Goal: Task Accomplishment & Management: Use online tool/utility

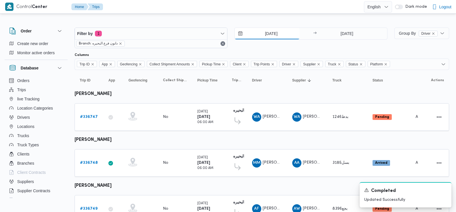
click at [264, 36] on input "[DATE]" at bounding box center [267, 33] width 65 height 11
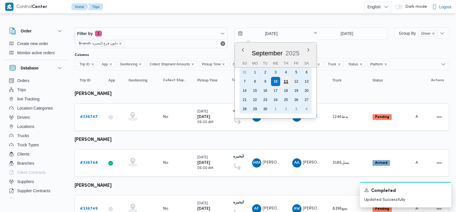
click at [285, 83] on div "11" at bounding box center [285, 81] width 11 height 11
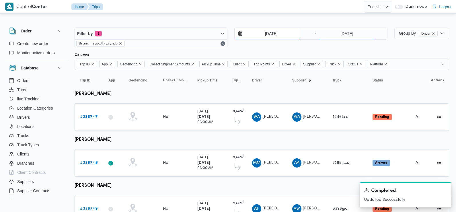
type input "[DATE]"
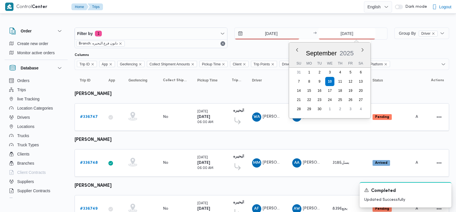
click at [351, 38] on input "[DATE]" at bounding box center [346, 33] width 57 height 11
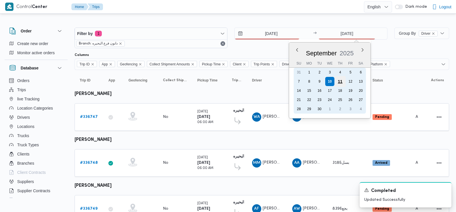
click at [339, 81] on div "11" at bounding box center [340, 81] width 11 height 11
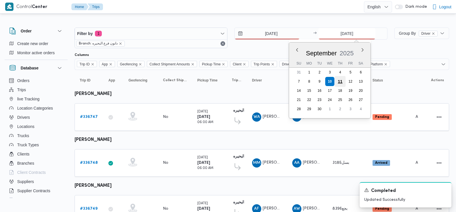
type input "[DATE]"
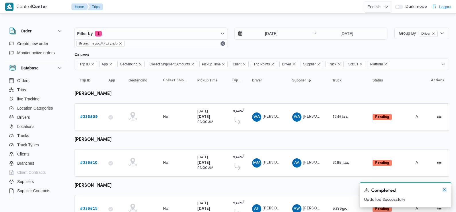
click at [444, 189] on icon "Dismiss toast" at bounding box center [444, 189] width 5 height 5
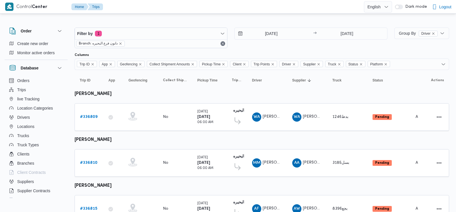
click at [249, 47] on div "11/9/2025 → 11/9/2025" at bounding box center [310, 38] width 153 height 21
click at [84, 116] on b "# 336809" at bounding box center [88, 117] width 17 height 4
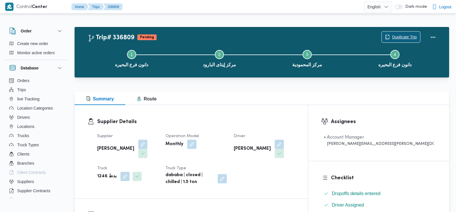
click at [398, 34] on span "Duplicate Trip" at bounding box center [404, 37] width 25 height 7
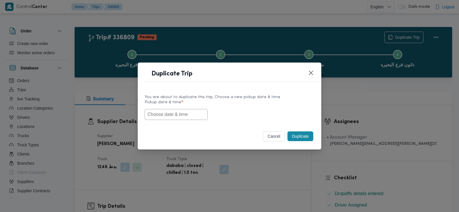
click at [180, 115] on input "text" at bounding box center [176, 114] width 63 height 11
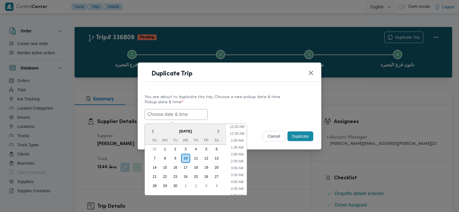
scroll to position [146, 0]
click at [159, 131] on span "[DATE]" at bounding box center [185, 131] width 81 height 10
click at [217, 156] on div "13" at bounding box center [216, 158] width 11 height 11
click at [240, 162] on li "6:30 AM" at bounding box center [237, 162] width 17 height 6
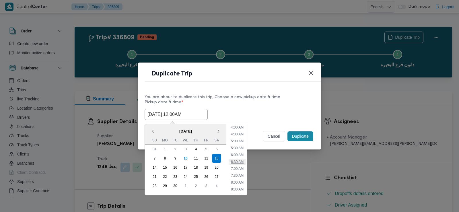
type input "13/09/2025 6:30AM"
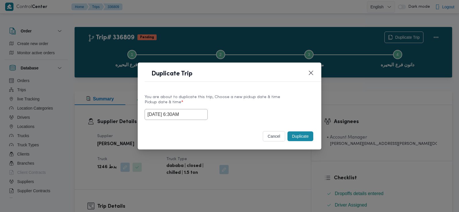
click at [167, 113] on input "13/09/2025 6:30AM" at bounding box center [176, 114] width 63 height 11
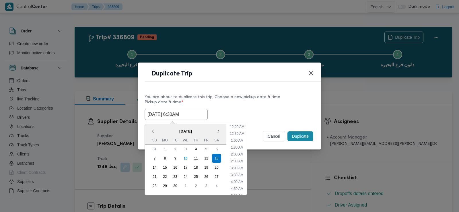
click at [167, 113] on input "13/09/2025 6:30AM" at bounding box center [176, 114] width 63 height 11
click at [168, 113] on input "13/09/2025 6:30AM" at bounding box center [176, 114] width 63 height 11
click at [218, 106] on label "Pickup date & time *" at bounding box center [230, 104] width 170 height 9
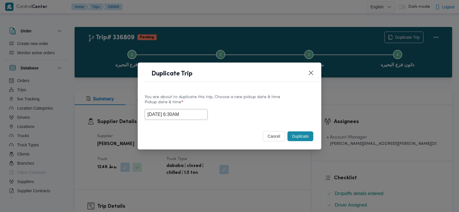
click at [164, 115] on input "13/09/2025 6:30AM" at bounding box center [176, 114] width 63 height 11
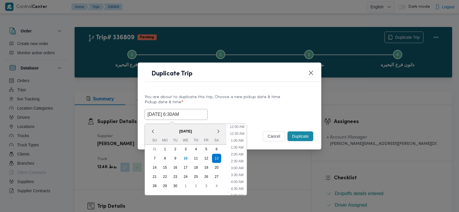
click at [164, 115] on input "13/09/2025 6:30AM" at bounding box center [176, 114] width 63 height 11
click at [245, 104] on label "Pickup date & time *" at bounding box center [230, 104] width 170 height 9
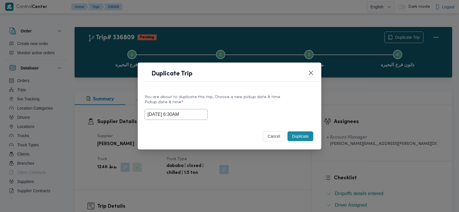
click at [292, 137] on button "Duplicate" at bounding box center [300, 136] width 26 height 10
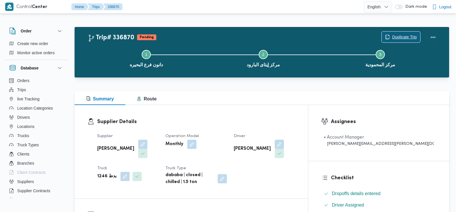
click at [401, 35] on span "Duplicate Trip" at bounding box center [404, 37] width 25 height 7
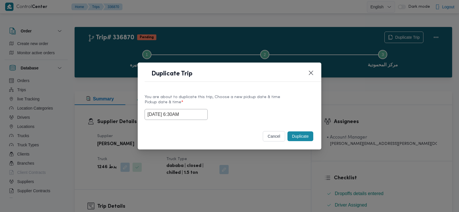
click at [184, 110] on input "13/09/2025 6:30AM" at bounding box center [176, 114] width 63 height 11
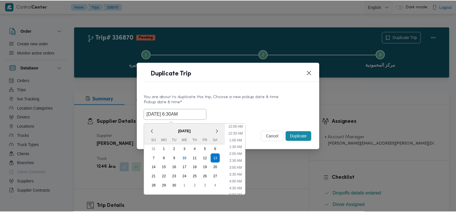
scroll to position [57, 0]
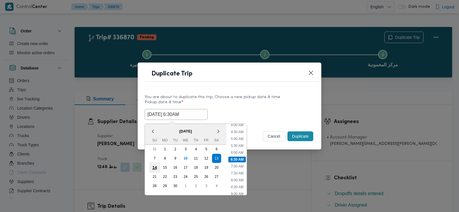
click at [152, 167] on div "14" at bounding box center [154, 167] width 11 height 11
type input "14/09/2025 6:30AM"
click at [273, 112] on div "14/09/2025 6:30AM < September 2025 > Su Mo Tu We Th Fr Sa 31 1 2 3 4 5 6 7 8 9 …" at bounding box center [230, 114] width 170 height 11
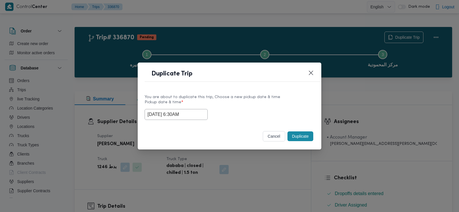
click at [301, 133] on button "Duplicate" at bounding box center [300, 136] width 26 height 10
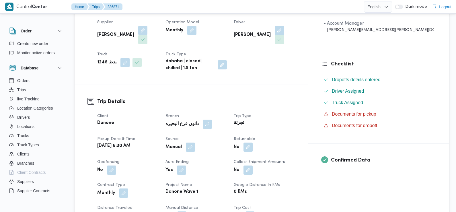
scroll to position [118, 0]
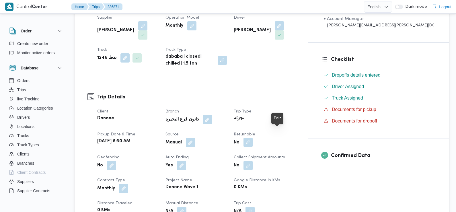
click at [253, 138] on button "button" at bounding box center [247, 142] width 9 height 9
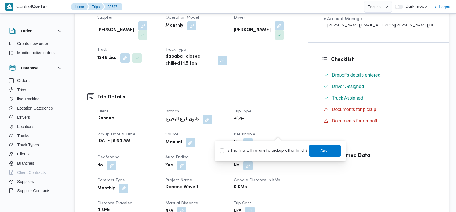
click at [274, 156] on div "Is the trip will return to pickup after finish? Save" at bounding box center [280, 151] width 122 height 13
click at [271, 150] on label "Is the trip will return to pickup after finish?" at bounding box center [264, 150] width 88 height 7
checkbox input "true"
click at [320, 149] on span "Save" at bounding box center [324, 150] width 9 height 7
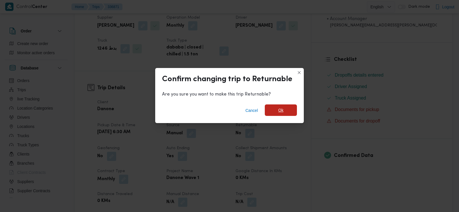
click at [281, 111] on span "Ok" at bounding box center [280, 110] width 5 height 7
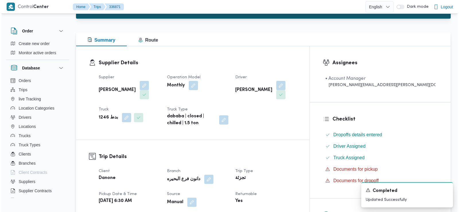
scroll to position [0, 0]
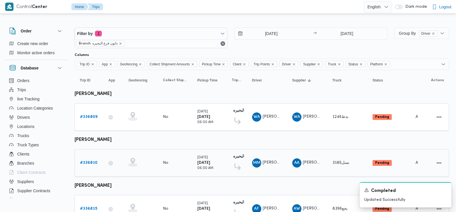
click at [91, 161] on b "# 336810" at bounding box center [88, 163] width 17 height 4
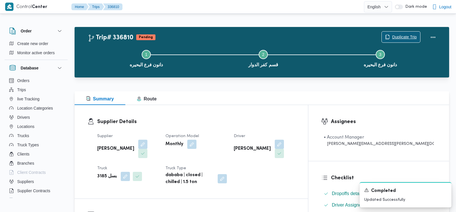
click at [393, 42] on span "Duplicate Trip" at bounding box center [401, 37] width 38 height 11
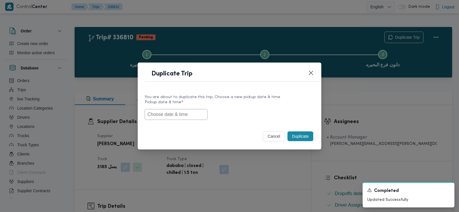
click at [177, 114] on input "text" at bounding box center [176, 114] width 63 height 11
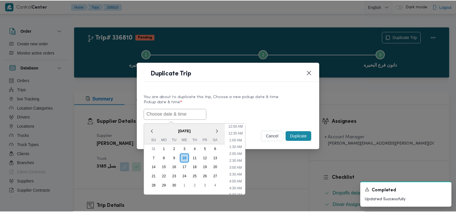
scroll to position [146, 0]
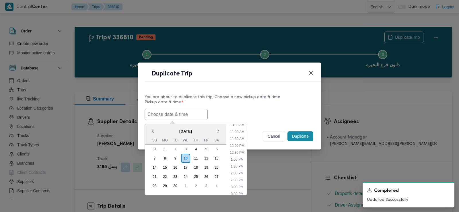
click at [159, 126] on span "[DATE]" at bounding box center [185, 131] width 81 height 10
click at [214, 157] on div "13" at bounding box center [216, 158] width 11 height 11
click at [170, 113] on input "13/09/2025 12:00AM" at bounding box center [176, 114] width 63 height 11
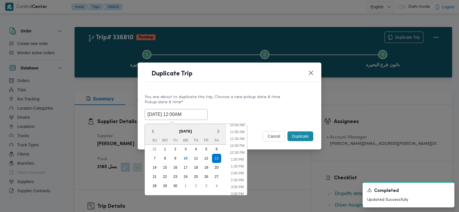
click at [170, 113] on input "13/09/2025 12:00AM" at bounding box center [176, 114] width 63 height 11
paste input "6:3"
type input "13/09/2025 6:30AM"
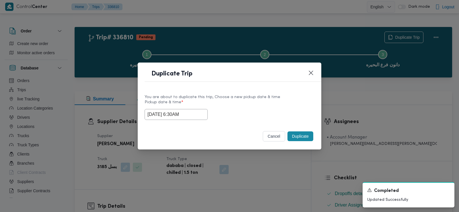
click at [252, 112] on div "13/09/2025 6:30AM" at bounding box center [230, 114] width 170 height 11
click at [299, 136] on button "Duplicate" at bounding box center [300, 136] width 26 height 10
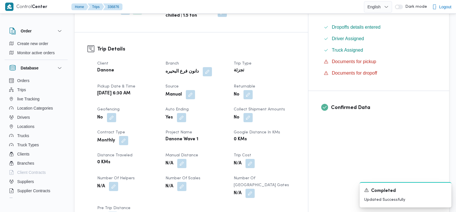
scroll to position [172, 0]
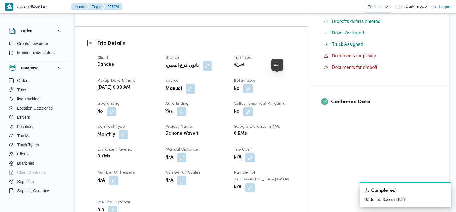
click at [253, 84] on button "button" at bounding box center [247, 88] width 9 height 9
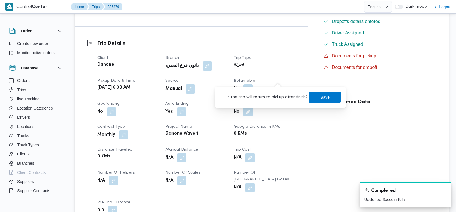
click at [273, 102] on div "Is the trip will return to pickup after finish? Save" at bounding box center [280, 97] width 122 height 13
click at [270, 96] on label "Is the trip will return to pickup after finish?" at bounding box center [264, 97] width 88 height 7
checkbox input "true"
click at [309, 96] on span "Save" at bounding box center [325, 96] width 32 height 11
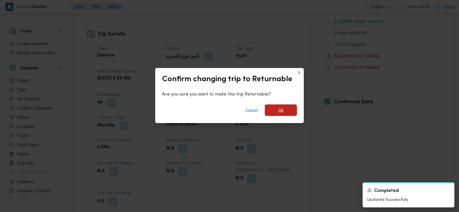
click at [284, 108] on span "Ok" at bounding box center [281, 109] width 32 height 11
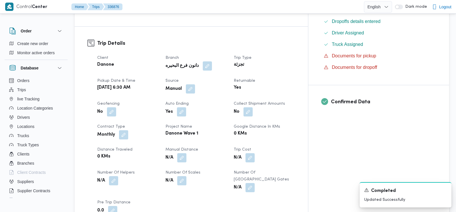
click at [295, 100] on dt "Collect Shipment Amounts" at bounding box center [264, 103] width 61 height 7
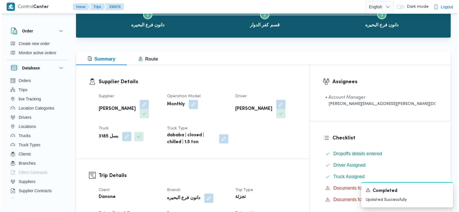
scroll to position [0, 0]
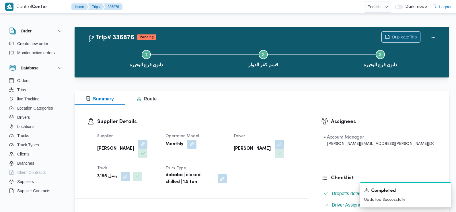
click at [398, 35] on span "Duplicate Trip" at bounding box center [404, 37] width 25 height 7
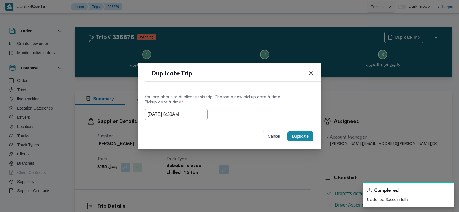
click at [185, 111] on input "13/09/2025 6:30AM" at bounding box center [176, 114] width 63 height 11
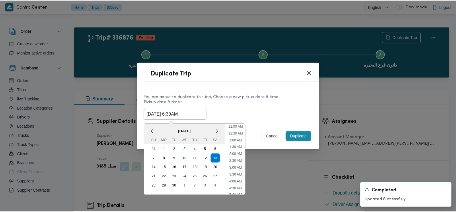
scroll to position [57, 0]
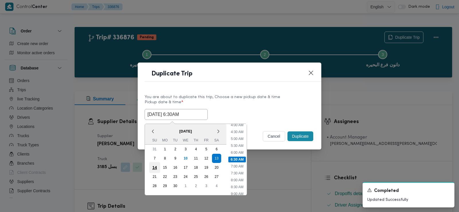
click at [157, 167] on div "14" at bounding box center [154, 167] width 11 height 11
type input "14/09/2025 6:30AM"
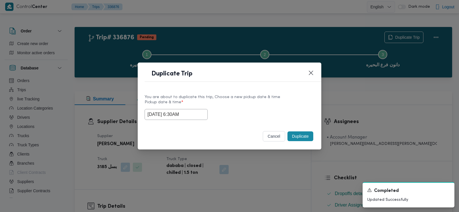
click at [257, 118] on div "14/09/2025 6:30AM" at bounding box center [230, 114] width 170 height 11
click at [300, 136] on button "Duplicate" at bounding box center [300, 136] width 26 height 10
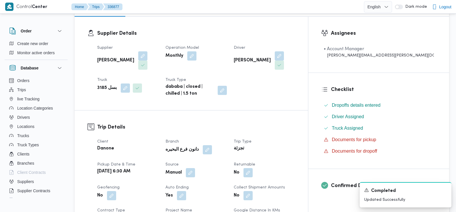
scroll to position [90, 0]
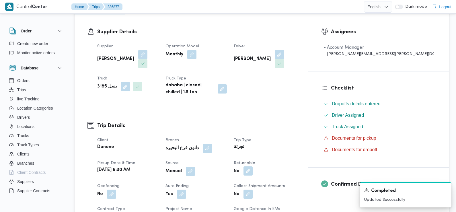
click at [253, 166] on button "button" at bounding box center [247, 170] width 9 height 9
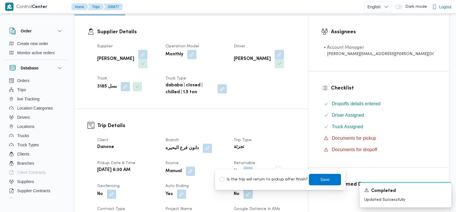
click at [266, 183] on label "Is the trip will return to pickup after finish?" at bounding box center [264, 179] width 88 height 7
checkbox input "true"
click at [315, 181] on span "Save" at bounding box center [325, 179] width 32 height 11
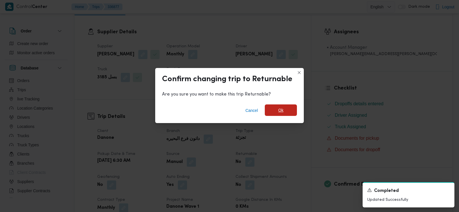
click at [278, 110] on span "Ok" at bounding box center [281, 109] width 32 height 11
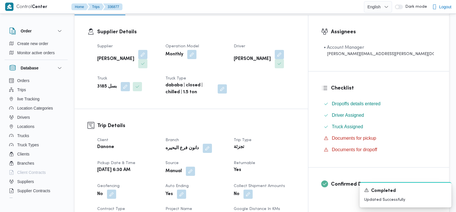
scroll to position [0, 0]
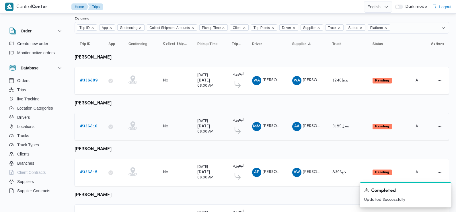
scroll to position [50, 0]
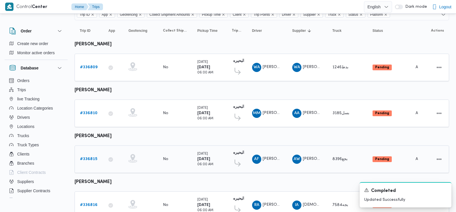
click at [85, 159] on b "# 336815" at bounding box center [88, 159] width 17 height 4
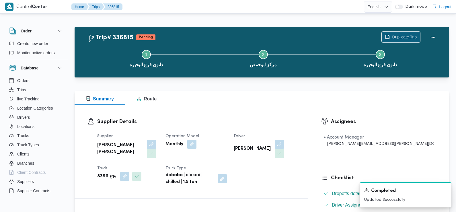
click at [408, 33] on span "Duplicate Trip" at bounding box center [401, 37] width 38 height 11
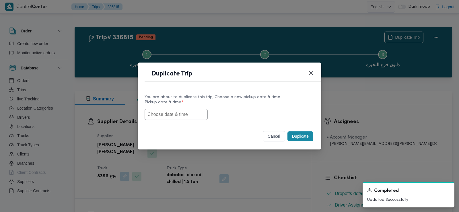
click at [179, 112] on input "text" at bounding box center [176, 114] width 63 height 11
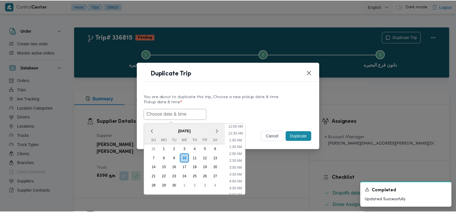
scroll to position [146, 0]
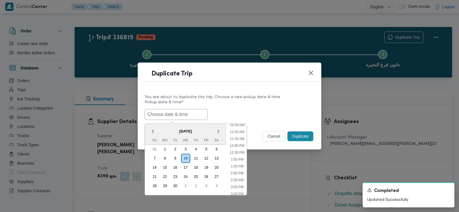
paste input "13/09/2025 6:30AM"
type input "13/09/2025 6:30AM"
click at [245, 108] on label "Pickup date & time *" at bounding box center [230, 104] width 170 height 9
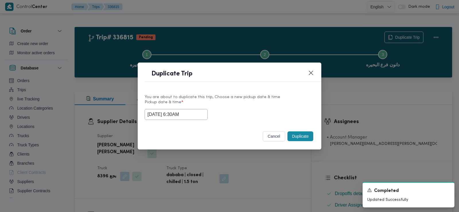
click at [299, 136] on button "Duplicate" at bounding box center [300, 136] width 26 height 10
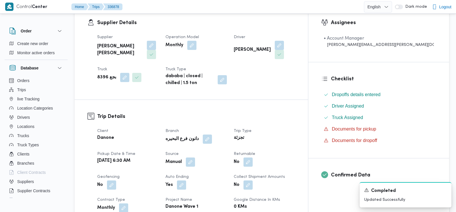
scroll to position [101, 0]
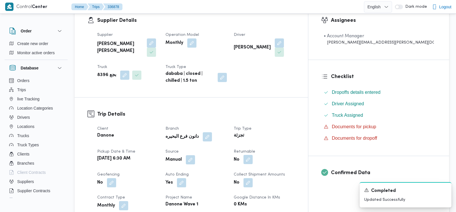
click at [253, 155] on button "button" at bounding box center [247, 159] width 9 height 9
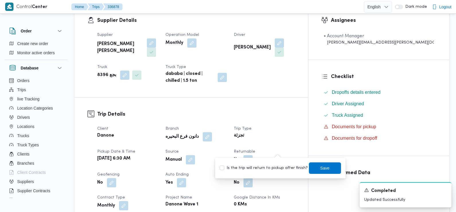
click at [274, 166] on label "Is the trip will return to pickup after finish?" at bounding box center [264, 168] width 88 height 7
checkbox input "true"
click at [323, 165] on span "Save" at bounding box center [324, 167] width 9 height 7
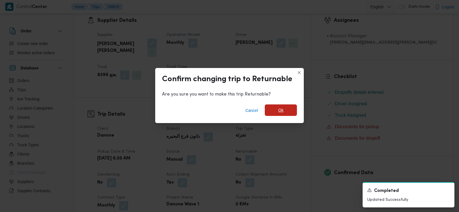
click at [285, 112] on span "Ok" at bounding box center [281, 109] width 32 height 11
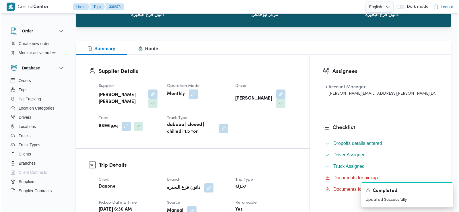
scroll to position [0, 0]
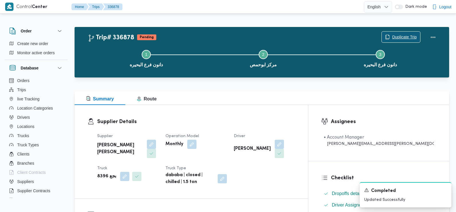
click at [404, 37] on span "Duplicate Trip" at bounding box center [404, 37] width 25 height 7
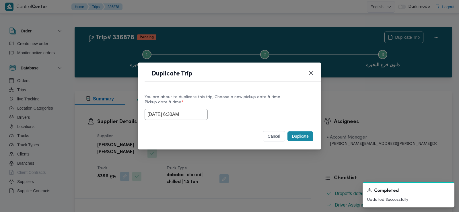
click at [192, 118] on input "13/09/2025 6:30AM" at bounding box center [176, 114] width 63 height 11
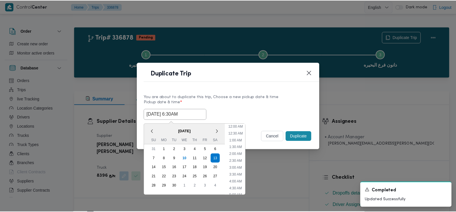
scroll to position [57, 0]
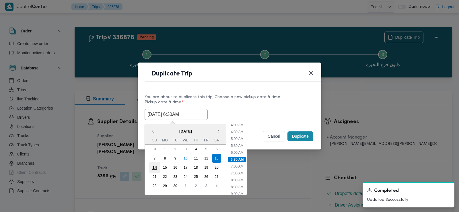
click at [154, 167] on div "14" at bounding box center [154, 167] width 11 height 11
type input "14/09/2025 6:30AM"
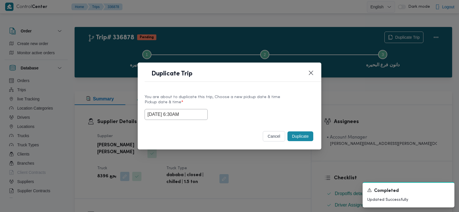
click at [269, 126] on div "cancel Duplicate" at bounding box center [230, 137] width 184 height 24
click at [308, 137] on button "Duplicate" at bounding box center [300, 136] width 26 height 10
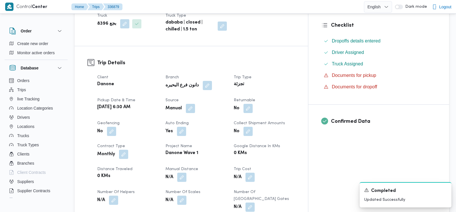
scroll to position [153, 0]
click at [253, 103] on button "button" at bounding box center [247, 107] width 9 height 9
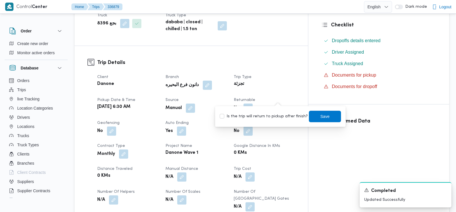
click at [276, 114] on label "Is the trip will return to pickup after finish?" at bounding box center [264, 116] width 88 height 7
checkbox input "true"
click at [312, 115] on span "Save" at bounding box center [325, 115] width 32 height 11
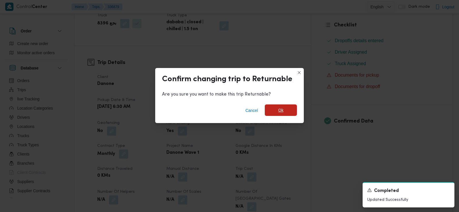
click at [278, 108] on span "Ok" at bounding box center [280, 110] width 5 height 7
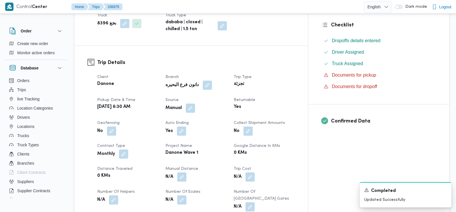
scroll to position [0, 0]
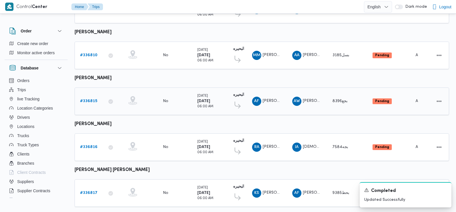
scroll to position [128, 0]
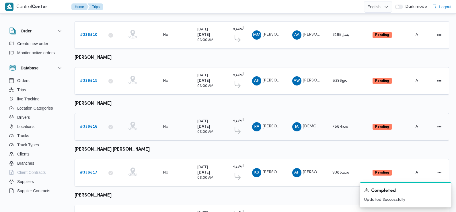
click at [86, 125] on b "# 336816" at bounding box center [88, 127] width 17 height 4
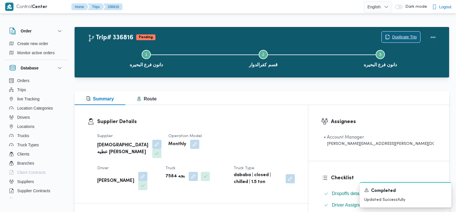
click at [398, 36] on span "Duplicate Trip" at bounding box center [404, 37] width 25 height 7
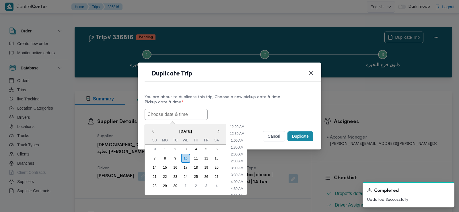
click at [183, 118] on input "text" at bounding box center [176, 114] width 63 height 11
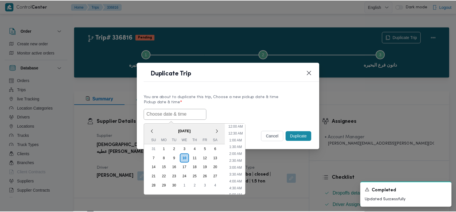
scroll to position [146, 0]
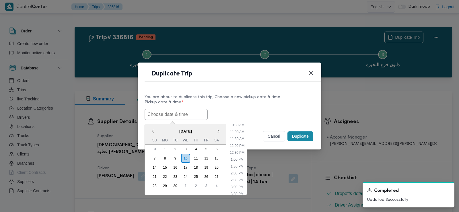
paste input "13/09/2025 6:30AM"
type input "13/09/2025 6:30AM"
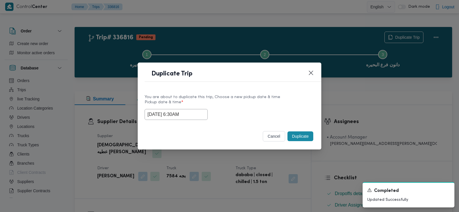
click at [238, 101] on label "Pickup date & time *" at bounding box center [230, 104] width 170 height 9
click at [300, 136] on button "Duplicate" at bounding box center [300, 136] width 26 height 10
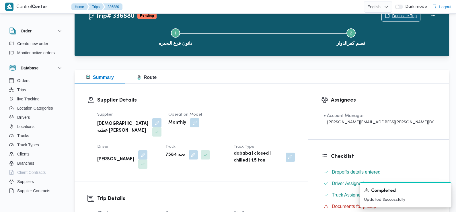
scroll to position [86, 0]
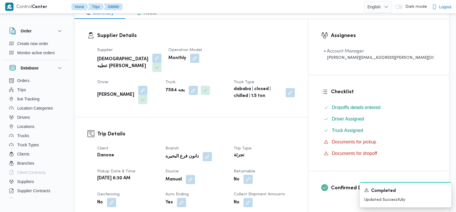
click at [253, 175] on button "button" at bounding box center [247, 179] width 9 height 9
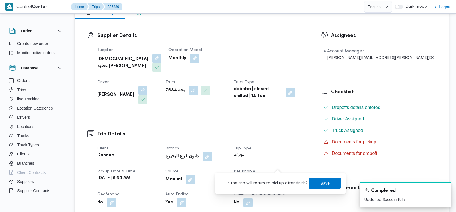
click at [276, 181] on label "Is the trip will return to pickup after finish?" at bounding box center [264, 183] width 88 height 7
checkbox input "true"
click at [311, 183] on span "Save" at bounding box center [325, 182] width 32 height 11
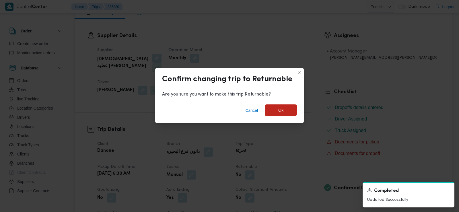
click at [281, 109] on span "Ok" at bounding box center [280, 110] width 5 height 7
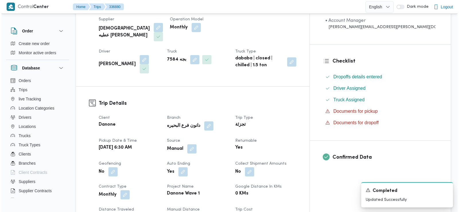
scroll to position [0, 0]
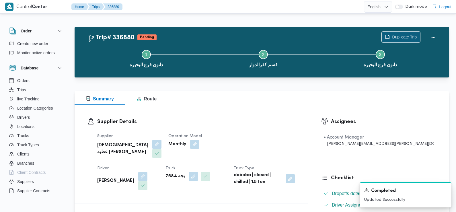
click at [395, 42] on span "Duplicate Trip" at bounding box center [401, 37] width 38 height 11
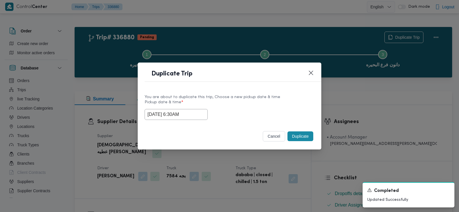
click at [187, 114] on input "13/09/2025 6:30AM" at bounding box center [176, 114] width 63 height 11
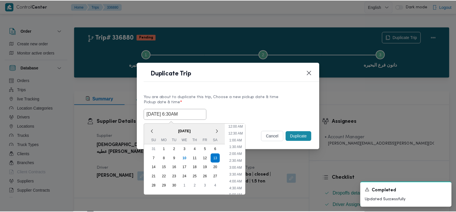
scroll to position [57, 0]
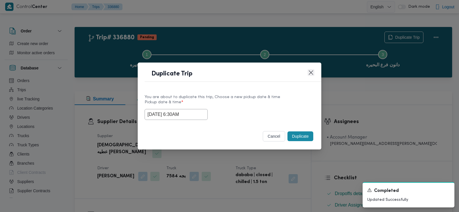
click at [311, 70] on button "Closes this modal window" at bounding box center [310, 72] width 7 height 7
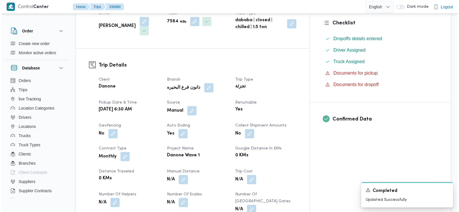
scroll to position [0, 0]
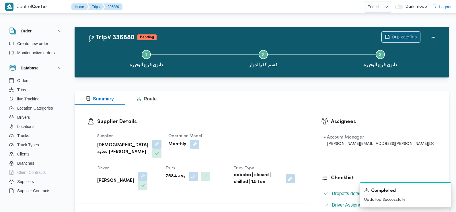
click at [397, 35] on span "Duplicate Trip" at bounding box center [404, 37] width 25 height 7
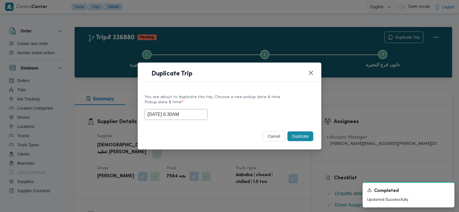
click at [168, 113] on input "13/09/2025 6:30AM" at bounding box center [176, 114] width 63 height 11
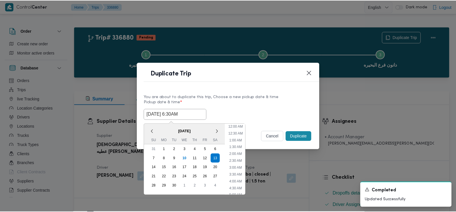
scroll to position [57, 0]
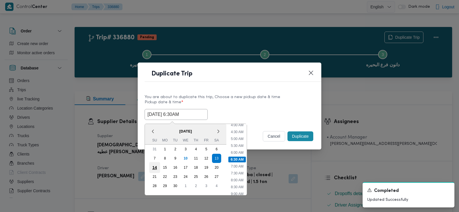
click at [155, 167] on div "14" at bounding box center [154, 167] width 11 height 11
type input "14/09/2025 6:30AM"
click at [276, 110] on div "14/09/2025 6:30AM < September 2025 > Su Mo Tu We Th Fr Sa 31 1 2 3 4 5 6 7 8 9 …" at bounding box center [230, 114] width 170 height 11
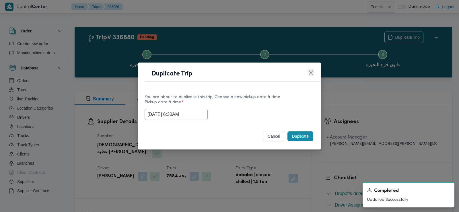
click at [310, 73] on button "Closes this modal window" at bounding box center [310, 72] width 7 height 7
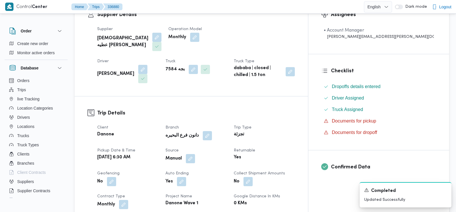
scroll to position [0, 0]
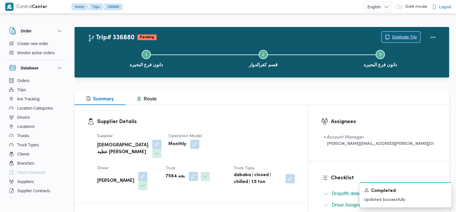
click at [408, 38] on span "Duplicate Trip" at bounding box center [404, 37] width 25 height 7
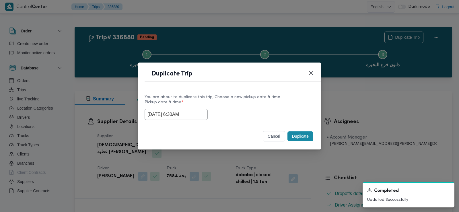
click at [301, 136] on button "Duplicate" at bounding box center [300, 136] width 26 height 10
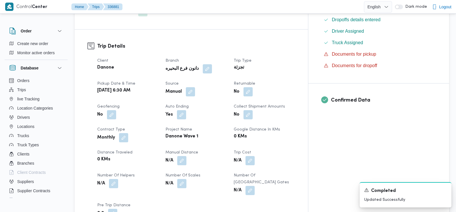
scroll to position [174, 0]
click at [253, 87] on button "button" at bounding box center [247, 91] width 9 height 9
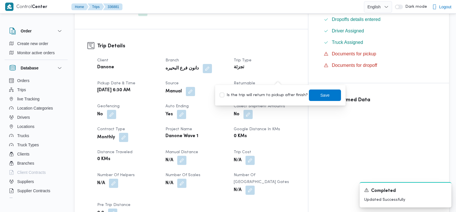
click at [278, 99] on div "Is the trip will return to pickup after finish? Save" at bounding box center [280, 95] width 122 height 13
click at [282, 96] on label "Is the trip will return to pickup after finish?" at bounding box center [264, 95] width 88 height 7
checkbox input "true"
click at [314, 91] on span "Save" at bounding box center [325, 94] width 32 height 11
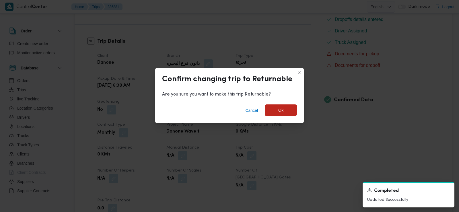
click at [277, 112] on span "Ok" at bounding box center [281, 109] width 32 height 11
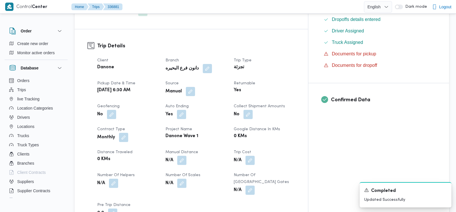
click at [295, 81] on div "Returnable Yes" at bounding box center [264, 88] width 61 height 16
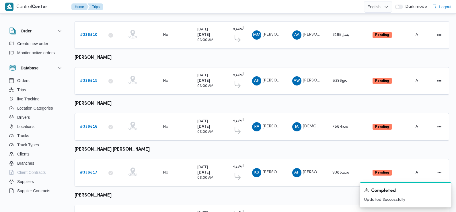
scroll to position [153, 0]
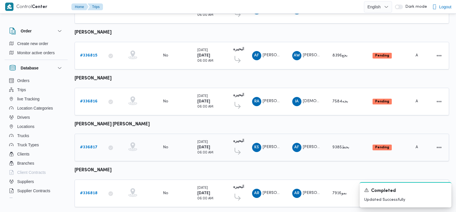
click at [92, 145] on b "# 336817" at bounding box center [88, 147] width 17 height 4
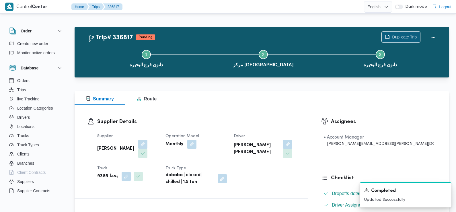
click at [402, 37] on span "Duplicate Trip" at bounding box center [404, 37] width 25 height 7
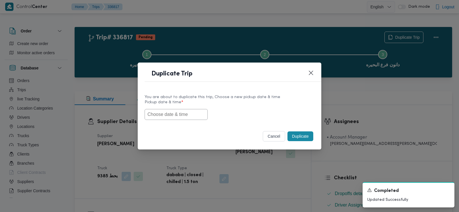
click at [181, 115] on input "text" at bounding box center [176, 114] width 63 height 11
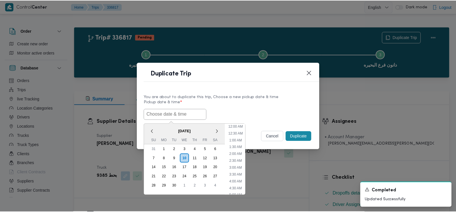
scroll to position [146, 0]
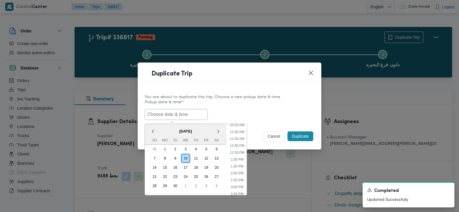
paste input "13/09/2025 6:30AM"
type input "13/09/2025 6:30AM"
click at [231, 107] on label "Pickup date & time *" at bounding box center [230, 104] width 170 height 9
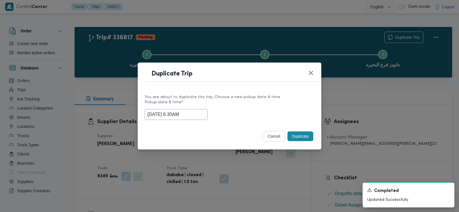
click at [298, 135] on button "Duplicate" at bounding box center [300, 136] width 26 height 10
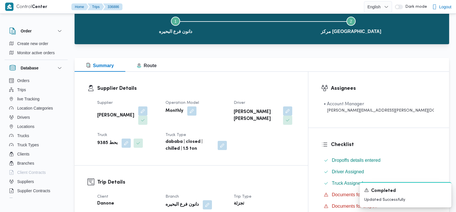
scroll to position [126, 0]
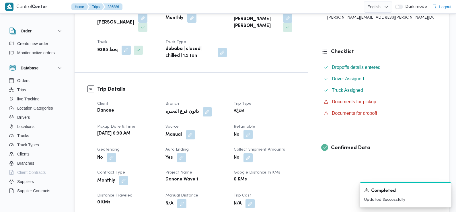
click at [253, 130] on button "button" at bounding box center [247, 134] width 9 height 9
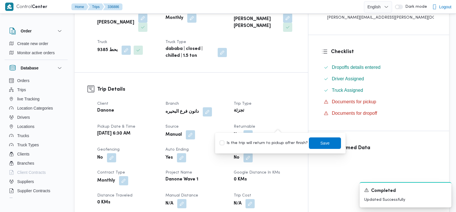
click at [275, 140] on label "Is the trip will return to pickup after finish?" at bounding box center [264, 143] width 88 height 7
checkbox input "true"
click at [320, 141] on span "Save" at bounding box center [324, 142] width 9 height 7
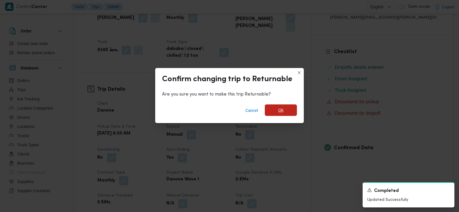
click at [277, 108] on span "Ok" at bounding box center [281, 109] width 32 height 11
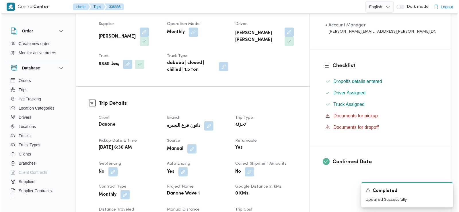
scroll to position [0, 0]
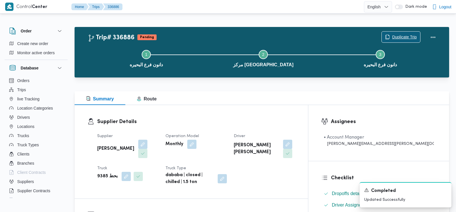
click at [408, 37] on span "Duplicate Trip" at bounding box center [404, 37] width 25 height 7
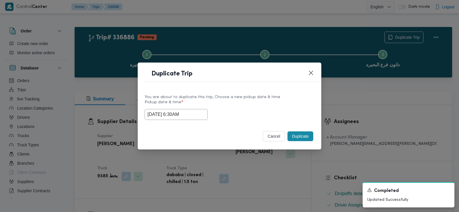
click at [171, 111] on input "13/09/2025 6:30AM" at bounding box center [176, 114] width 63 height 11
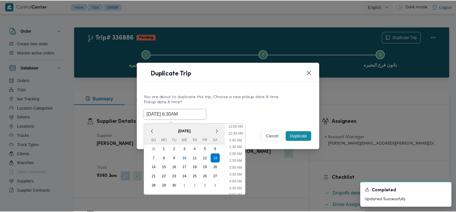
scroll to position [57, 0]
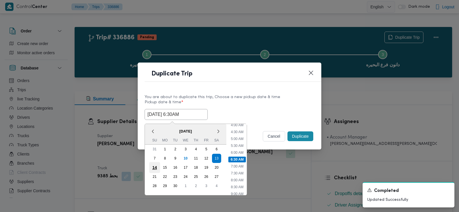
click at [155, 164] on div "14" at bounding box center [154, 167] width 11 height 11
type input "14/09/2025 6:30AM"
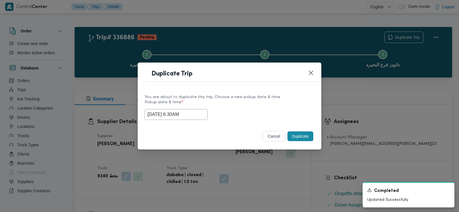
click at [271, 110] on div "14/09/2025 6:30AM" at bounding box center [230, 114] width 170 height 11
click at [295, 134] on button "Duplicate" at bounding box center [300, 136] width 26 height 10
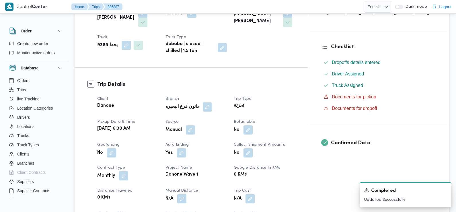
scroll to position [155, 0]
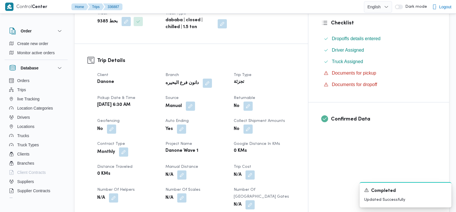
click at [281, 95] on dt "Returnable" at bounding box center [264, 98] width 61 height 7
click at [253, 101] on button "button" at bounding box center [247, 105] width 9 height 9
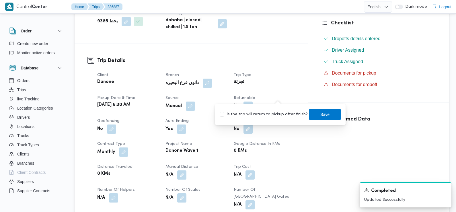
click at [276, 117] on label "Is the trip will return to pickup after finish?" at bounding box center [264, 114] width 88 height 7
checkbox input "true"
click at [320, 112] on span "Save" at bounding box center [324, 114] width 9 height 7
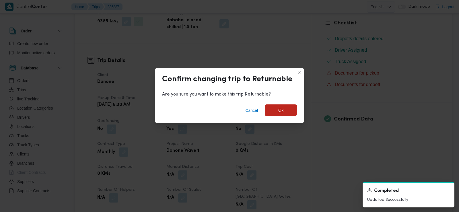
click at [273, 112] on span "Ok" at bounding box center [281, 109] width 32 height 11
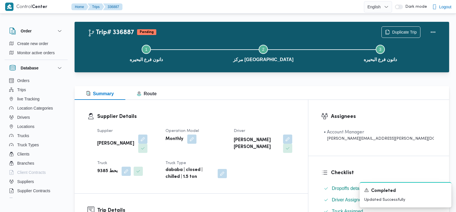
scroll to position [0, 0]
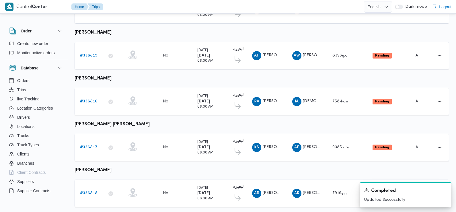
scroll to position [193, 0]
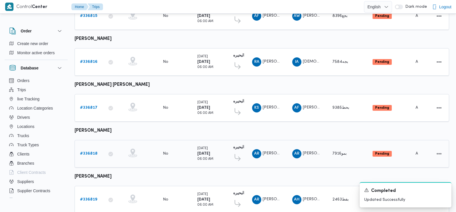
click at [91, 152] on b "# 336818" at bounding box center [88, 154] width 17 height 4
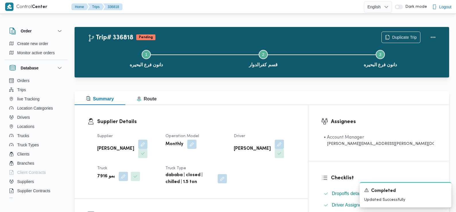
click at [392, 40] on div "Step 1 is incomplete 1 دانون فرع البحيره Step 2 is incomplete 2 قسم كفرالدوار S…" at bounding box center [263, 58] width 358 height 37
click at [389, 34] on span "Duplicate Trip" at bounding box center [401, 37] width 38 height 11
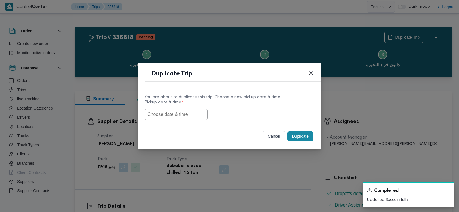
click at [190, 116] on input "text" at bounding box center [176, 114] width 63 height 11
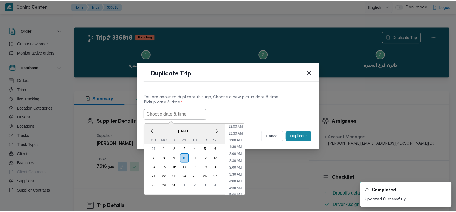
scroll to position [153, 0]
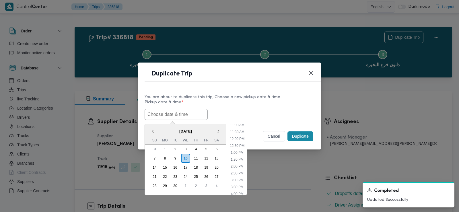
paste input "13/09/2025 6:30AM"
type input "13/09/2025 6:30AM"
click at [234, 109] on div "13/09/2025 6:30AM < September 2025 > Su Mo Tu We Th Fr Sa 31 1 2 3 4 5 6 7 8 9 …" at bounding box center [230, 114] width 170 height 11
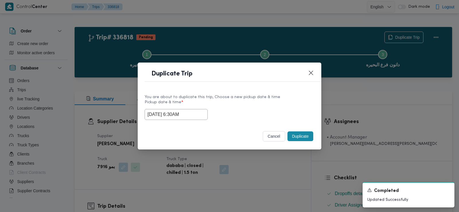
click at [306, 137] on button "Duplicate" at bounding box center [300, 136] width 26 height 10
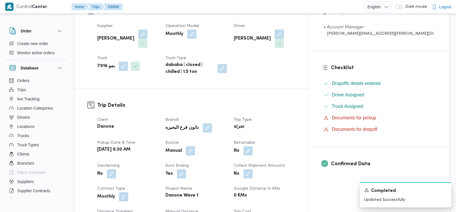
scroll to position [118, 0]
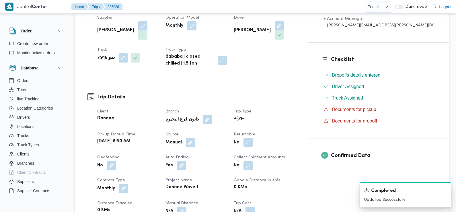
click at [253, 141] on button "button" at bounding box center [247, 142] width 9 height 9
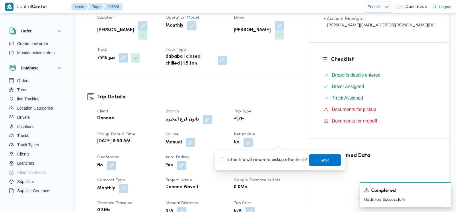
click at [271, 158] on label "Is the trip will return to pickup after finish?" at bounding box center [264, 160] width 88 height 7
checkbox input "true"
click at [315, 158] on span "Save" at bounding box center [325, 159] width 32 height 11
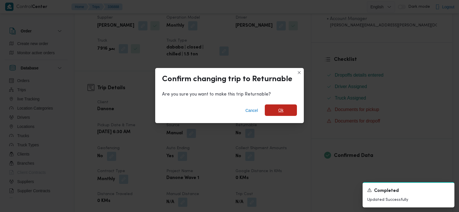
click at [284, 113] on span "Ok" at bounding box center [281, 109] width 32 height 11
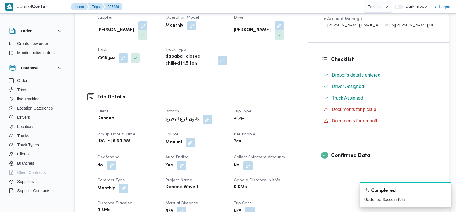
click at [295, 112] on dt "Trip Type" at bounding box center [264, 111] width 61 height 7
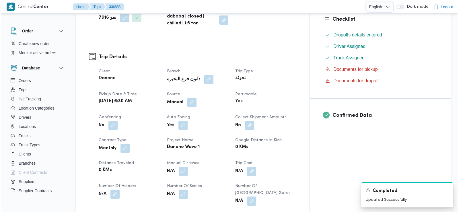
scroll to position [0, 0]
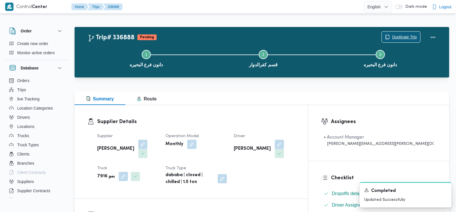
click at [406, 34] on span "Duplicate Trip" at bounding box center [404, 37] width 25 height 7
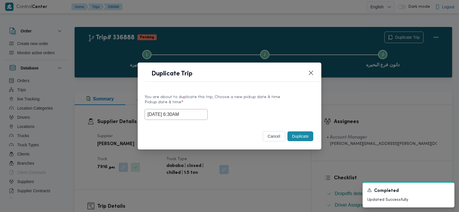
click at [167, 116] on input "13/09/2025 6:30AM" at bounding box center [176, 114] width 63 height 11
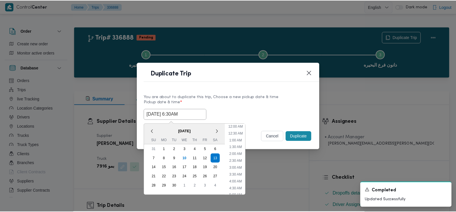
scroll to position [57, 0]
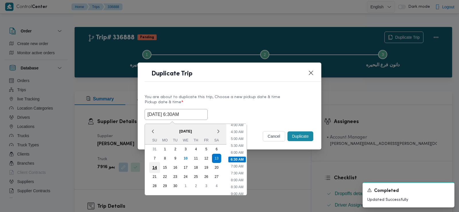
click at [153, 167] on div "14" at bounding box center [154, 167] width 11 height 11
type input "14/09/2025 6:30AM"
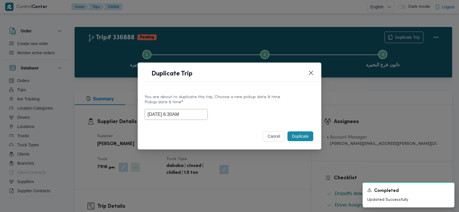
click at [259, 102] on label "Pickup date & time *" at bounding box center [230, 104] width 170 height 9
click at [297, 137] on button "Duplicate" at bounding box center [300, 136] width 26 height 10
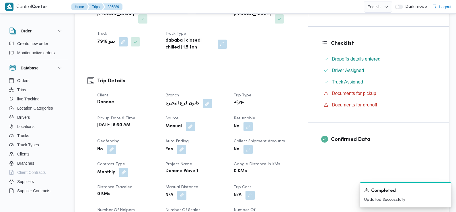
scroll to position [140, 0]
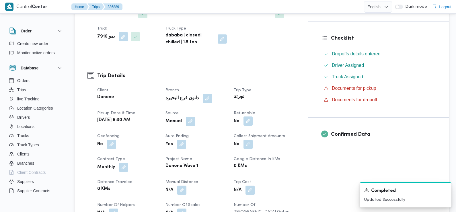
click at [253, 120] on button "button" at bounding box center [247, 120] width 9 height 9
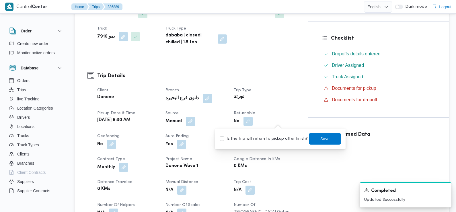
click at [280, 135] on div "Is the trip will return to pickup after finish? Save" at bounding box center [280, 138] width 122 height 13
click at [281, 137] on label "Is the trip will return to pickup after finish?" at bounding box center [264, 138] width 88 height 7
checkbox input "true"
click at [309, 136] on span "Save" at bounding box center [325, 138] width 32 height 11
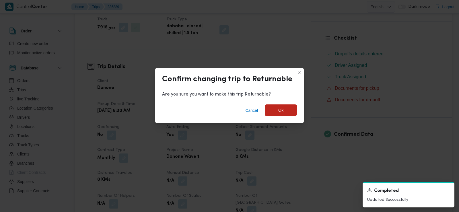
click at [276, 109] on span "Ok" at bounding box center [281, 109] width 32 height 11
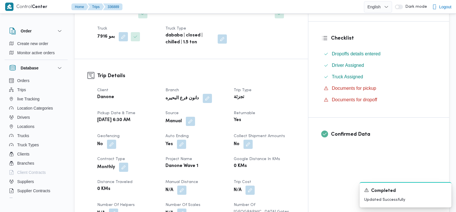
scroll to position [0, 0]
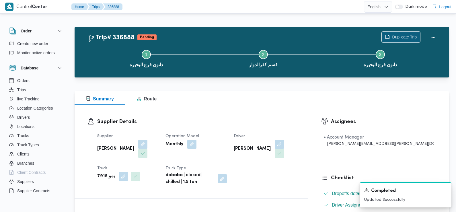
click at [402, 36] on span "Duplicate Trip" at bounding box center [404, 37] width 25 height 7
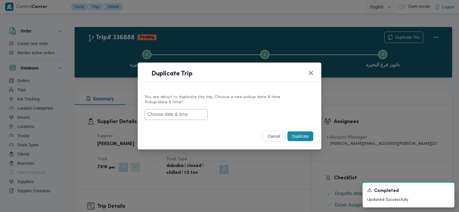
click at [182, 116] on input "text" at bounding box center [176, 114] width 63 height 11
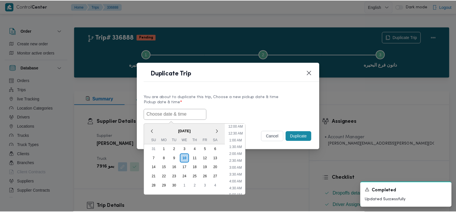
scroll to position [153, 0]
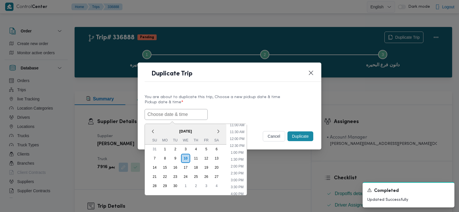
paste input "13/09/2025 6:30AM"
type input "13/09/2025 6:30AM"
click at [257, 107] on label "Pickup date & time *" at bounding box center [230, 104] width 170 height 9
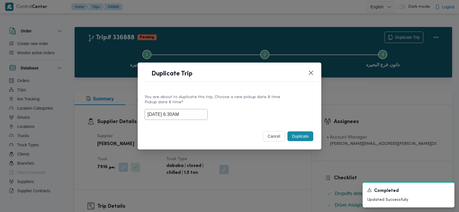
click at [297, 137] on button "Duplicate" at bounding box center [300, 136] width 26 height 10
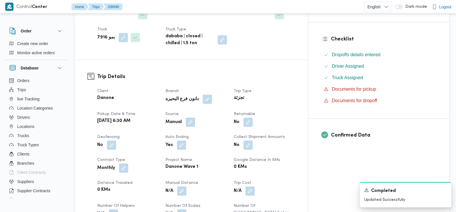
scroll to position [140, 0]
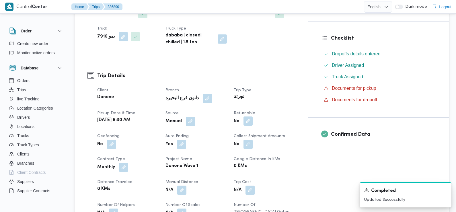
click at [253, 118] on button "button" at bounding box center [247, 120] width 9 height 9
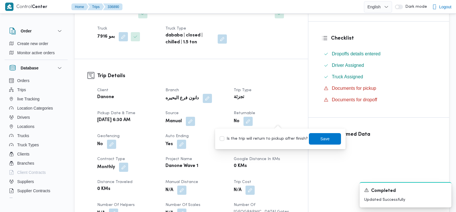
click at [277, 135] on label "Is the trip will return to pickup after finish?" at bounding box center [264, 138] width 88 height 7
checkbox input "true"
click at [320, 141] on span "Save" at bounding box center [324, 138] width 9 height 7
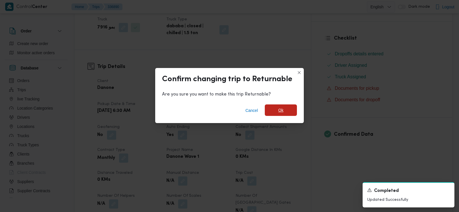
click at [283, 111] on span "Ok" at bounding box center [280, 110] width 5 height 7
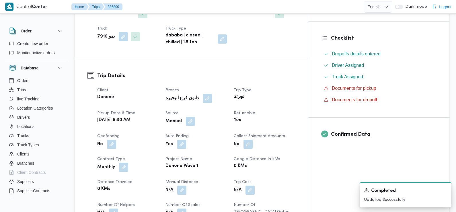
click at [295, 110] on dt "Returnable" at bounding box center [264, 113] width 61 height 7
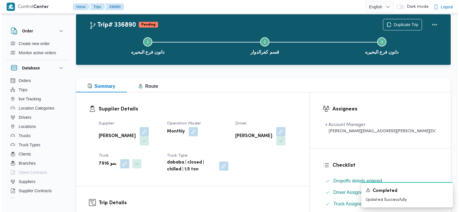
scroll to position [0, 0]
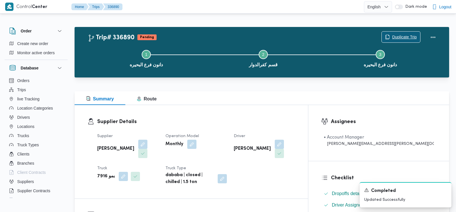
click at [400, 35] on span "Duplicate Trip" at bounding box center [404, 37] width 25 height 7
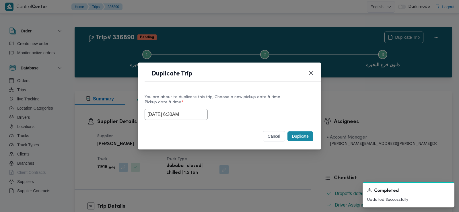
click at [186, 111] on input "13/09/2025 6:30AM" at bounding box center [176, 114] width 63 height 11
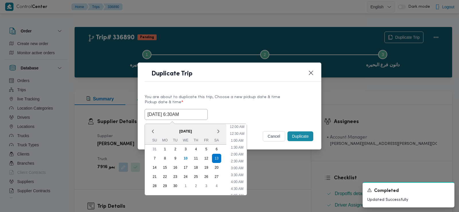
scroll to position [57, 0]
click at [157, 169] on div "14" at bounding box center [154, 167] width 11 height 11
type input "14/09/2025 6:30AM"
click at [264, 118] on div "14/09/2025 6:30AM < September 2025 > Su Mo Tu We Th Fr Sa 31 1 2 3 4 5 6 7 8 9 …" at bounding box center [230, 114] width 170 height 11
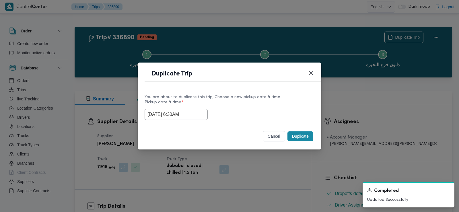
click at [296, 140] on button "Duplicate" at bounding box center [300, 136] width 26 height 10
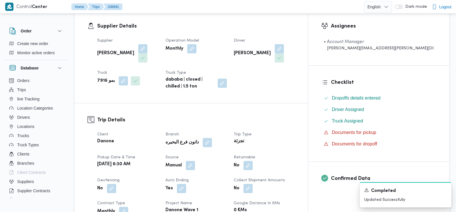
scroll to position [109, 0]
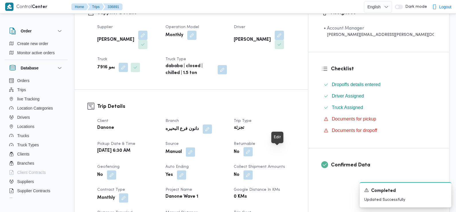
click at [253, 154] on button "button" at bounding box center [247, 151] width 9 height 9
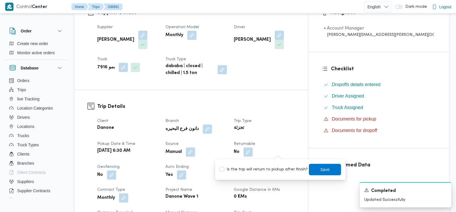
click at [272, 168] on label "Is the trip will return to pickup after finish?" at bounding box center [264, 169] width 88 height 7
checkbox input "true"
click at [320, 169] on span "Save" at bounding box center [324, 169] width 9 height 7
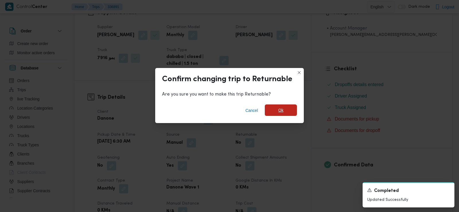
click at [284, 111] on span "Ok" at bounding box center [281, 109] width 32 height 11
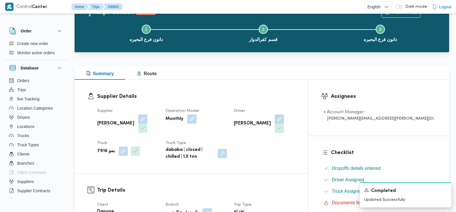
scroll to position [0, 0]
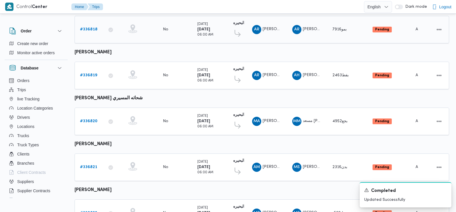
scroll to position [317, 0]
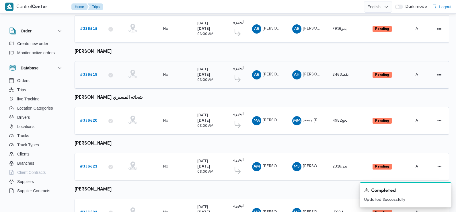
click at [91, 73] on b "# 336819" at bounding box center [88, 75] width 17 height 4
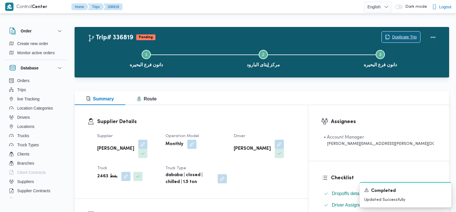
click at [401, 41] on span "Duplicate Trip" at bounding box center [401, 37] width 38 height 11
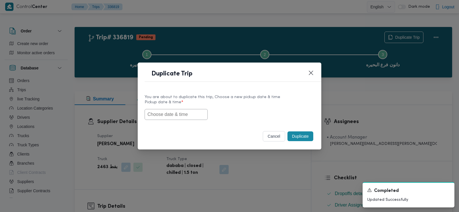
click at [161, 113] on input "text" at bounding box center [176, 114] width 63 height 11
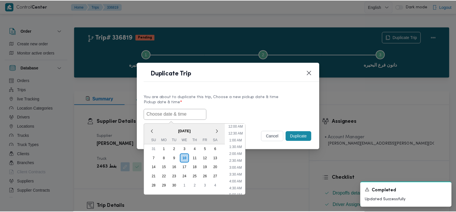
scroll to position [153, 0]
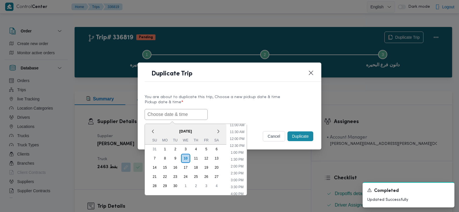
paste input "13/09/2025 6:30AM"
type input "13/09/2025 6:30AM"
click at [247, 106] on label "Pickup date & time *" at bounding box center [230, 104] width 170 height 9
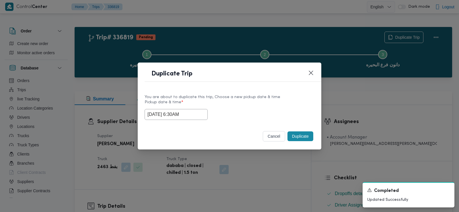
click at [303, 137] on button "Duplicate" at bounding box center [300, 136] width 26 height 10
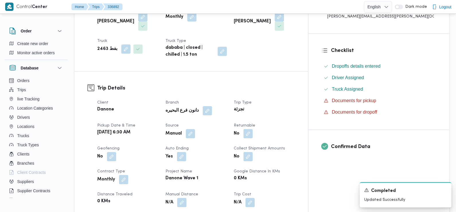
scroll to position [140, 0]
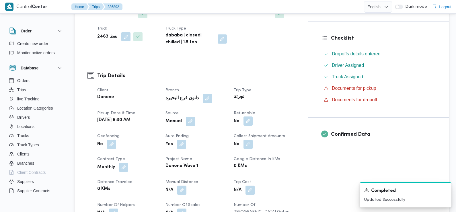
click at [253, 116] on button "button" at bounding box center [247, 120] width 9 height 9
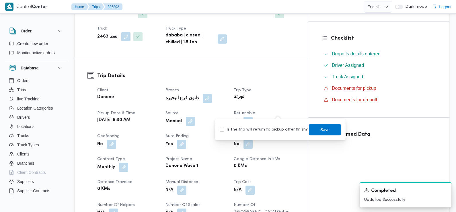
click at [277, 128] on label "Is the trip will return to pickup after finish?" at bounding box center [264, 129] width 88 height 7
checkbox input "true"
click at [310, 128] on span "Save" at bounding box center [325, 129] width 32 height 11
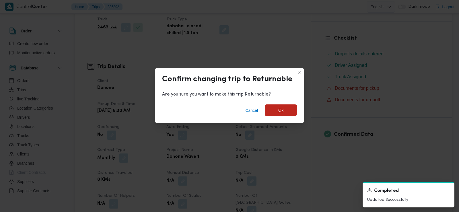
click at [276, 107] on span "Ok" at bounding box center [281, 109] width 32 height 11
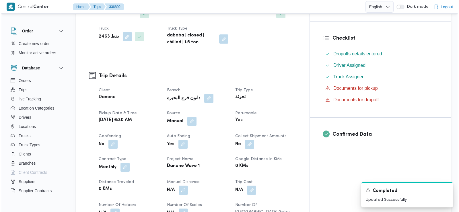
scroll to position [0, 0]
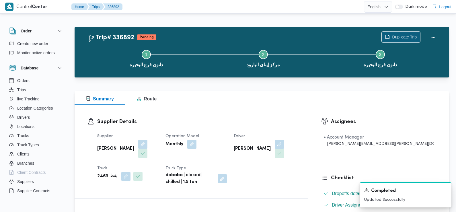
click at [399, 40] on span "Duplicate Trip" at bounding box center [404, 37] width 25 height 7
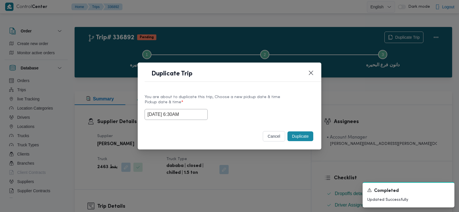
click at [178, 120] on div "13/09/2025 6:30AM" at bounding box center [230, 114] width 170 height 11
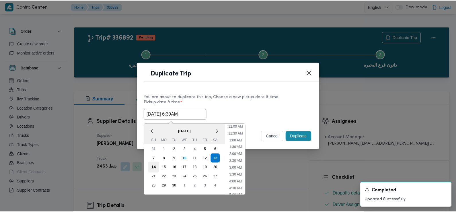
scroll to position [57, 0]
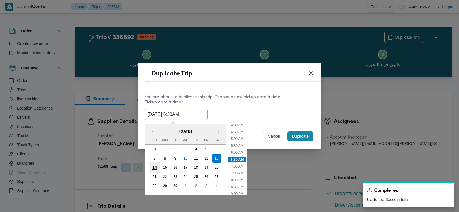
click at [156, 164] on div "14" at bounding box center [154, 167] width 11 height 11
type input "14/09/2025 6:30AM"
click at [258, 108] on label "Pickup date & time *" at bounding box center [230, 104] width 170 height 9
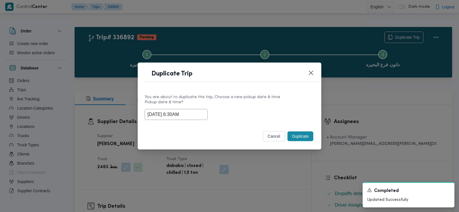
click at [294, 134] on button "Duplicate" at bounding box center [300, 136] width 26 height 10
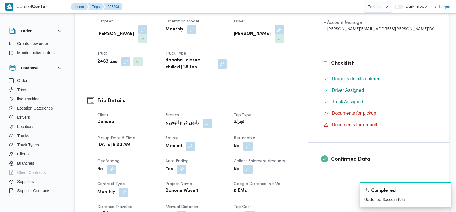
scroll to position [124, 0]
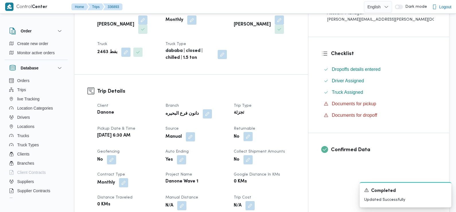
click at [253, 132] on button "button" at bounding box center [247, 136] width 9 height 9
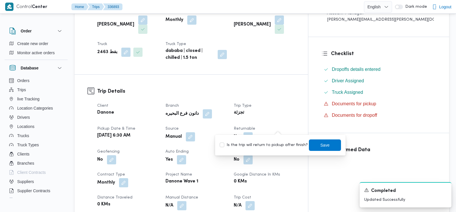
click at [276, 145] on label "Is the trip will return to pickup after finish?" at bounding box center [264, 145] width 88 height 7
checkbox input "true"
click at [321, 143] on span "Save" at bounding box center [324, 144] width 9 height 7
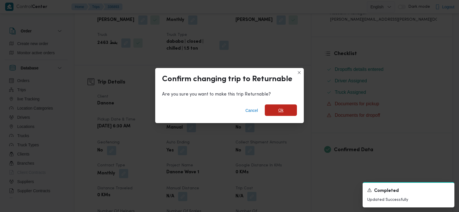
click at [277, 108] on span "Ok" at bounding box center [281, 109] width 32 height 11
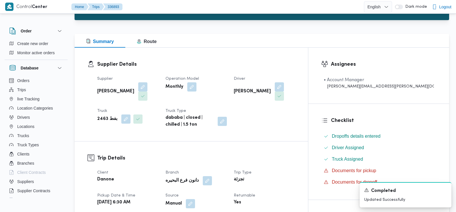
scroll to position [0, 0]
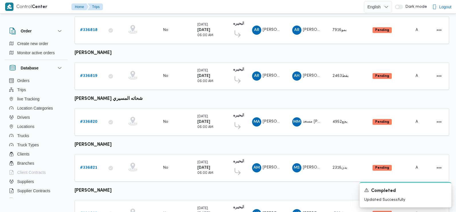
scroll to position [306, 0]
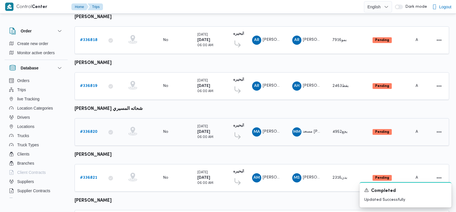
click at [88, 130] on b "# 336820" at bounding box center [88, 132] width 17 height 4
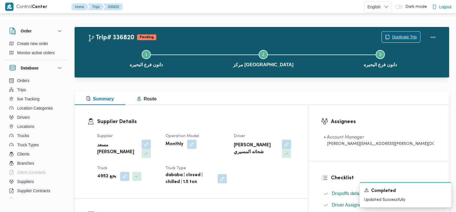
click at [394, 37] on span "Duplicate Trip" at bounding box center [404, 37] width 25 height 7
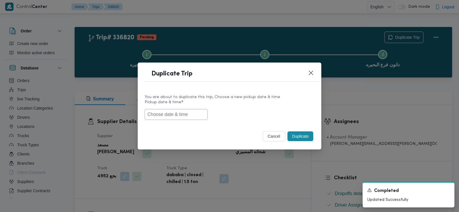
click at [179, 115] on input "text" at bounding box center [176, 114] width 63 height 11
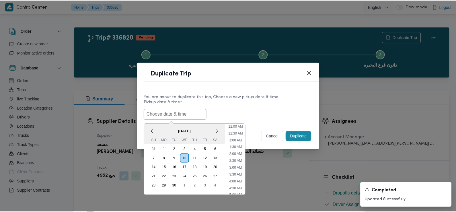
scroll to position [153, 0]
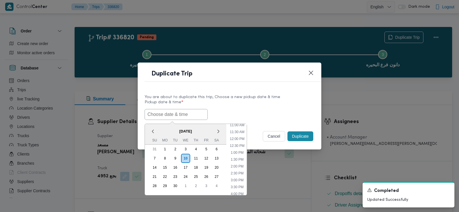
paste input "13/09/2025 6:30AM"
type input "13/09/2025 6:30AM"
click at [242, 102] on label "Pickup date & time *" at bounding box center [230, 104] width 170 height 9
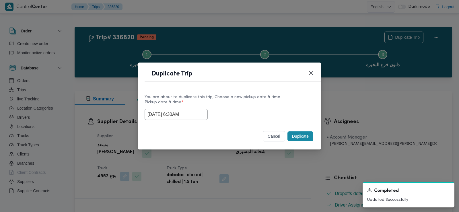
click at [296, 135] on button "Duplicate" at bounding box center [300, 136] width 26 height 10
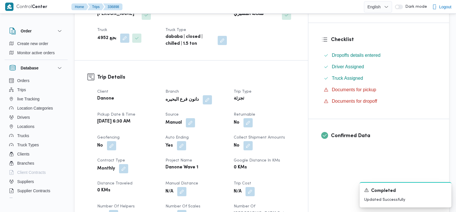
scroll to position [143, 0]
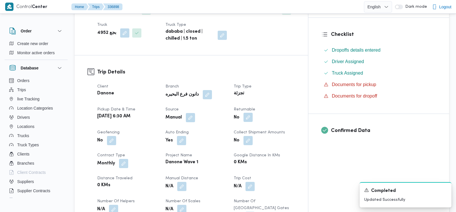
click at [253, 113] on button "button" at bounding box center [247, 117] width 9 height 9
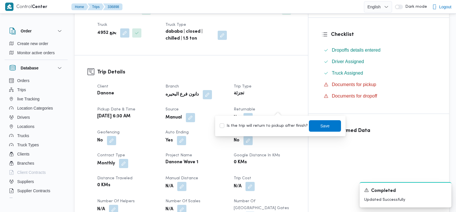
click at [276, 126] on label "Is the trip will return to pickup after finish?" at bounding box center [264, 125] width 88 height 7
checkbox input "true"
click at [331, 123] on span "Save" at bounding box center [325, 125] width 32 height 11
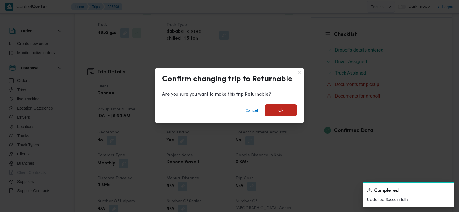
click at [280, 111] on span "Ok" at bounding box center [280, 110] width 5 height 7
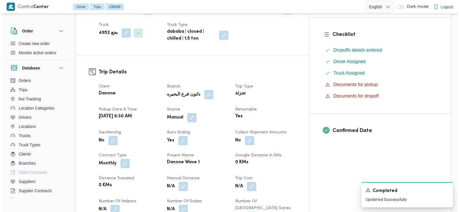
scroll to position [0, 0]
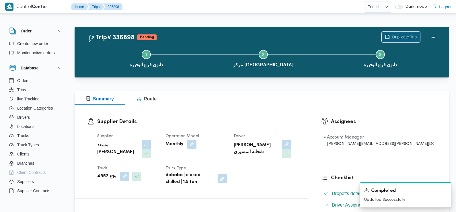
click at [410, 33] on span "Duplicate Trip" at bounding box center [401, 37] width 38 height 11
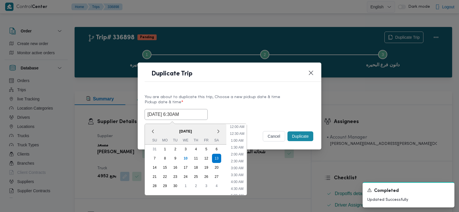
click at [174, 115] on input "13/09/2025 6:30AM" at bounding box center [176, 114] width 63 height 11
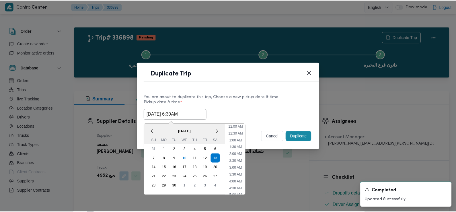
scroll to position [57, 0]
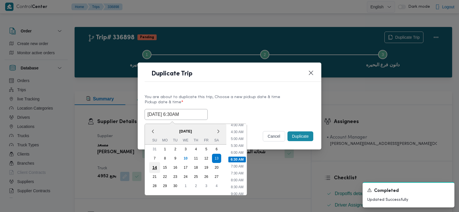
click at [155, 167] on div "14" at bounding box center [154, 167] width 11 height 11
type input "14/09/2025 6:30AM"
click at [266, 117] on div "14/09/2025 6:30AM < September 2025 > Su Mo Tu We Th Fr Sa 31 1 2 3 4 5 6 7 8 9 …" at bounding box center [230, 114] width 170 height 11
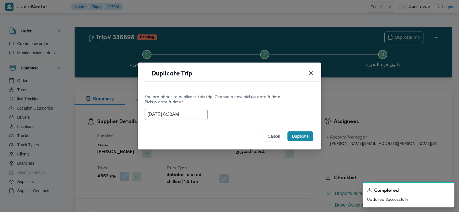
click at [303, 137] on button "Duplicate" at bounding box center [300, 136] width 26 height 10
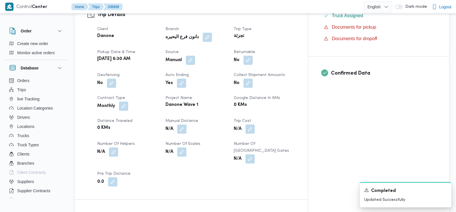
scroll to position [197, 0]
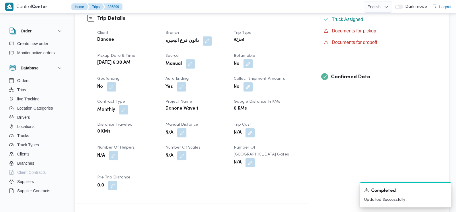
click at [253, 59] on button "button" at bounding box center [247, 63] width 9 height 9
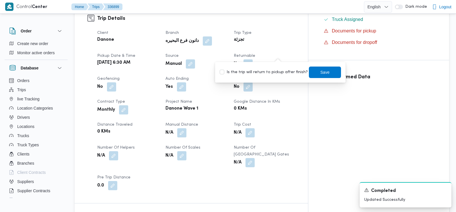
click at [278, 70] on label "Is the trip will return to pickup after finish?" at bounding box center [264, 72] width 88 height 7
checkbox input "true"
click at [311, 73] on span "Save" at bounding box center [325, 71] width 32 height 11
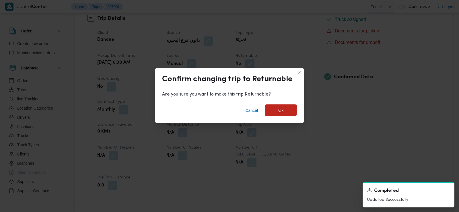
click at [279, 109] on span "Ok" at bounding box center [280, 110] width 5 height 7
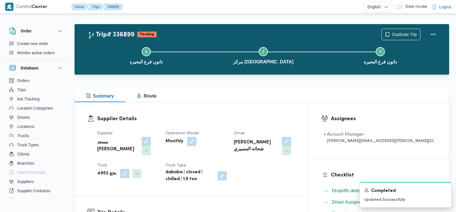
scroll to position [0, 0]
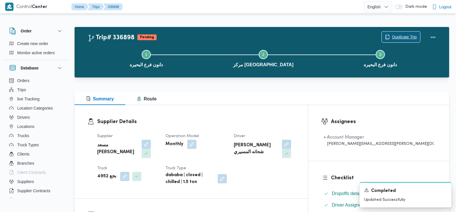
click at [402, 35] on span "Duplicate Trip" at bounding box center [404, 37] width 25 height 7
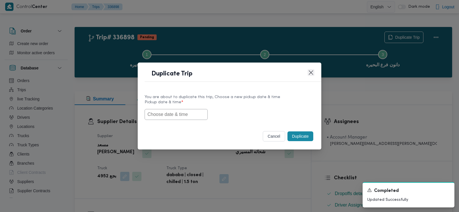
click at [311, 73] on button "Closes this modal window" at bounding box center [310, 72] width 7 height 7
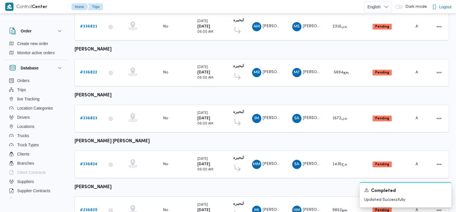
scroll to position [438, 0]
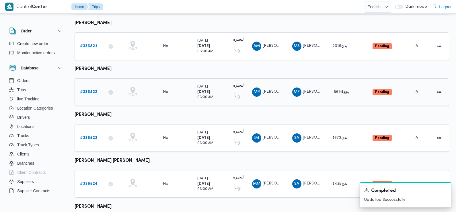
click at [88, 90] on b "# 336822" at bounding box center [88, 92] width 17 height 4
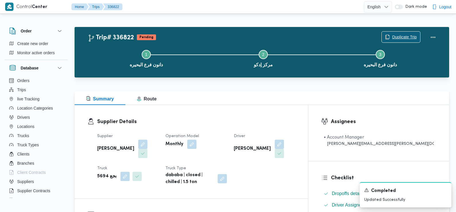
click at [398, 36] on span "Duplicate Trip" at bounding box center [404, 37] width 25 height 7
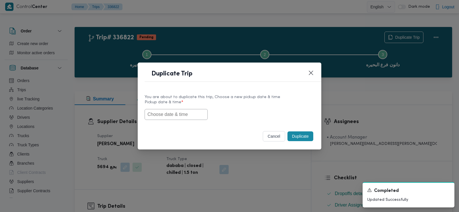
click at [163, 114] on input "text" at bounding box center [176, 114] width 63 height 11
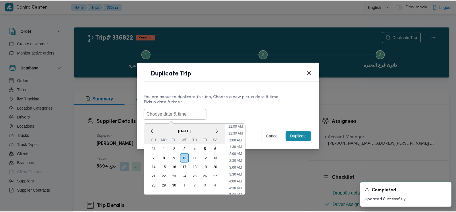
scroll to position [153, 0]
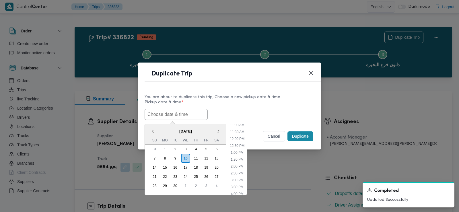
paste input "13/09/2025 6:30AM"
type input "13/09/2025 6:30AM"
click at [255, 102] on label "Pickup date & time *" at bounding box center [230, 104] width 170 height 9
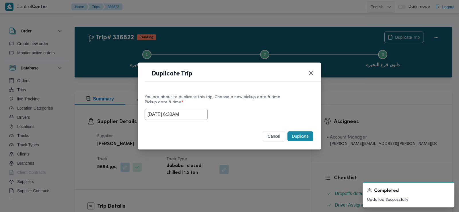
click at [301, 136] on button "Duplicate" at bounding box center [300, 136] width 26 height 10
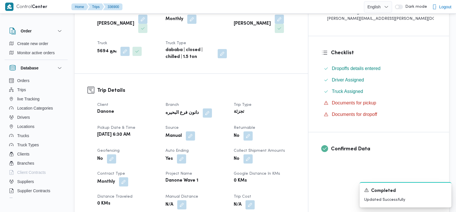
scroll to position [145, 0]
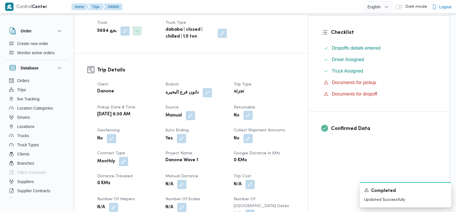
click at [253, 111] on button "button" at bounding box center [247, 115] width 9 height 9
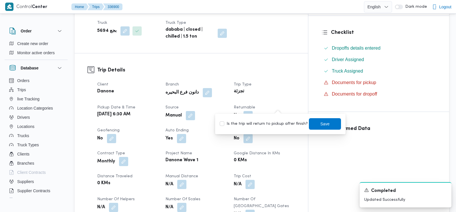
click at [272, 129] on div "Is the trip will return to pickup after finish? Save" at bounding box center [280, 124] width 122 height 13
click at [270, 124] on label "Is the trip will return to pickup after finish?" at bounding box center [264, 123] width 88 height 7
checkbox input "true"
click at [315, 121] on span "Save" at bounding box center [325, 123] width 32 height 11
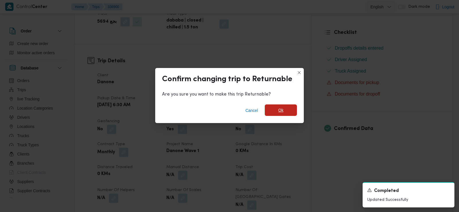
click at [285, 105] on span "Ok" at bounding box center [281, 109] width 32 height 11
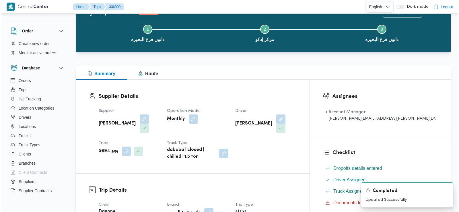
scroll to position [0, 0]
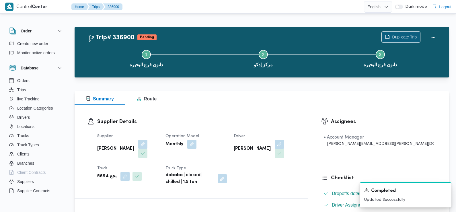
click at [401, 36] on span "Duplicate Trip" at bounding box center [404, 37] width 25 height 7
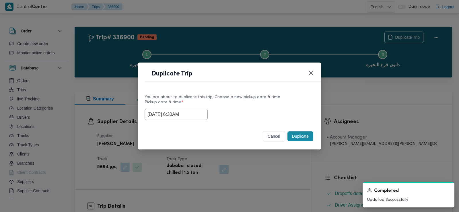
click at [180, 117] on input "13/09/2025 6:30AM" at bounding box center [176, 114] width 63 height 11
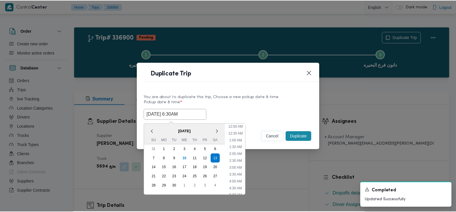
scroll to position [57, 0]
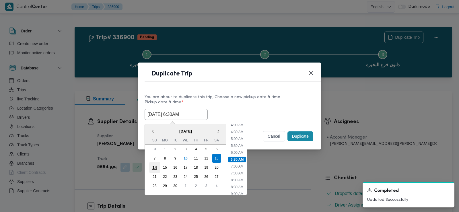
click at [156, 165] on div "14" at bounding box center [154, 167] width 11 height 11
type input "14/09/2025 6:30AM"
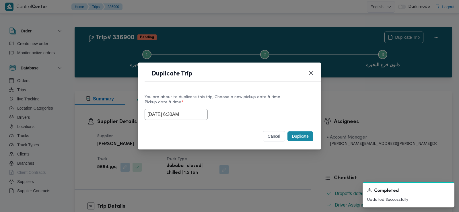
click at [252, 110] on div "14/09/2025 6:30AM" at bounding box center [230, 114] width 170 height 11
click at [301, 136] on button "Duplicate" at bounding box center [300, 136] width 26 height 10
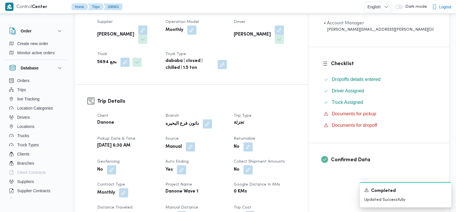
scroll to position [122, 0]
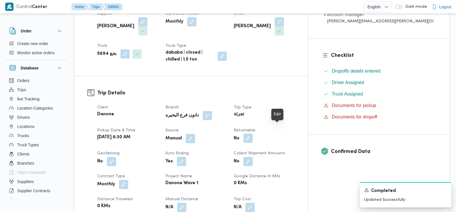
click at [253, 134] on button "button" at bounding box center [247, 138] width 9 height 9
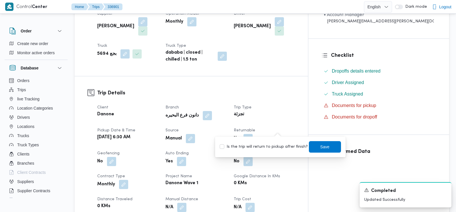
click at [262, 145] on label "Is the trip will return to pickup after finish?" at bounding box center [264, 146] width 88 height 7
checkbox input "true"
click at [324, 145] on span "Save" at bounding box center [325, 146] width 32 height 11
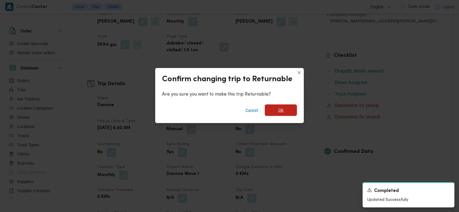
click at [285, 108] on span "Ok" at bounding box center [281, 109] width 32 height 11
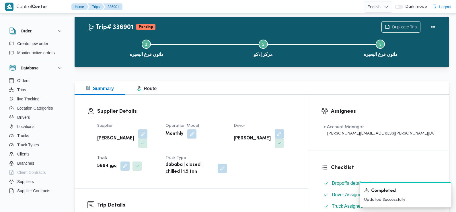
scroll to position [0, 0]
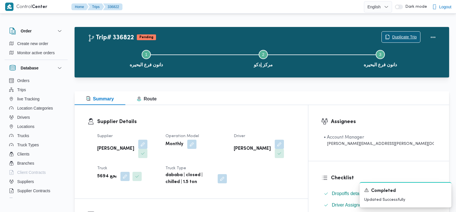
click at [401, 33] on span "Duplicate Trip" at bounding box center [401, 37] width 38 height 11
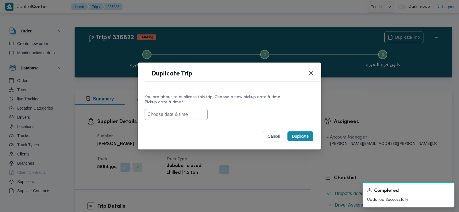
click at [165, 115] on input "text" at bounding box center [176, 114] width 63 height 11
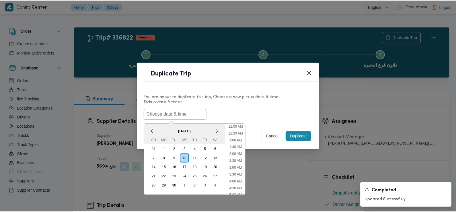
scroll to position [153, 0]
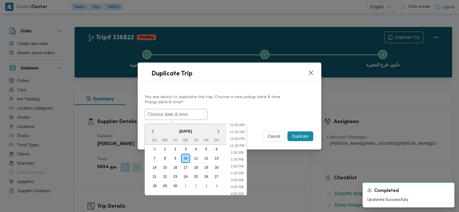
click at [161, 128] on span "September 2025" at bounding box center [185, 131] width 81 height 10
click at [172, 111] on input "text" at bounding box center [176, 114] width 63 height 11
paste input "13/09/2025 6:30AM"
type input "13/09/2025 6:30AM"
click at [247, 109] on div "13/09/2025 6:30AM < September 2025 > Su Mo Tu We Th Fr Sa 31 1 2 3 4 5 6 7 8 9 …" at bounding box center [230, 114] width 170 height 11
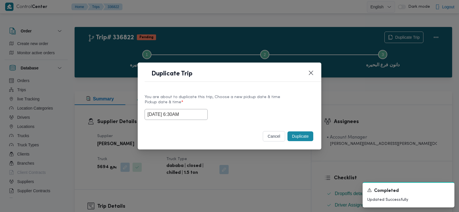
click at [302, 137] on button "Duplicate" at bounding box center [300, 136] width 26 height 10
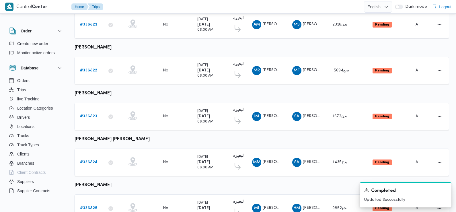
scroll to position [482, 0]
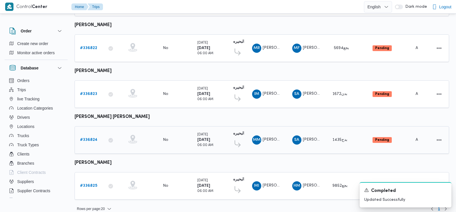
click at [90, 138] on b "# 336824" at bounding box center [88, 140] width 17 height 4
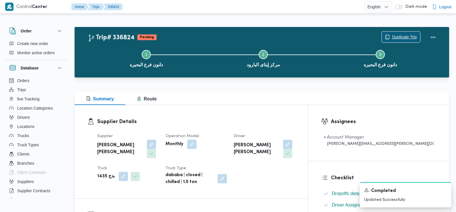
click at [408, 35] on span "Duplicate Trip" at bounding box center [404, 37] width 25 height 7
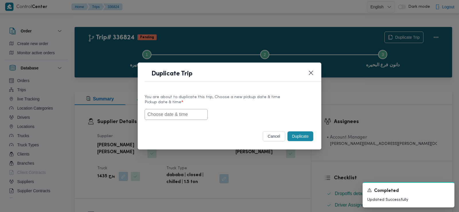
click at [178, 115] on input "text" at bounding box center [176, 114] width 63 height 11
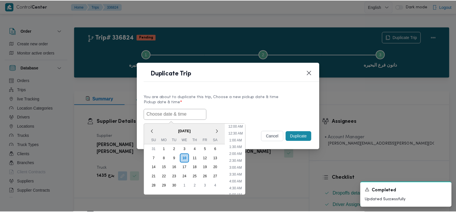
scroll to position [153, 0]
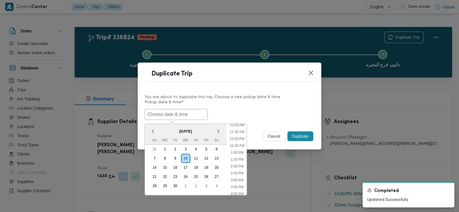
paste input "13/09/2025 6:30AM"
type input "13/09/2025 6:30AM"
click at [240, 111] on div "13/09/2025 6:30AM < September 2025 > Su Mo Tu We Th Fr Sa 31 1 2 3 4 5 6 7 8 9 …" at bounding box center [230, 114] width 170 height 11
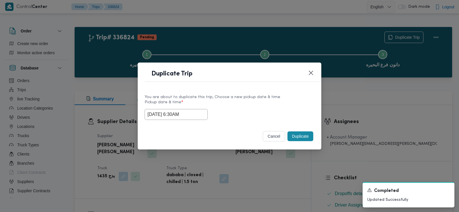
click at [294, 135] on button "Duplicate" at bounding box center [300, 136] width 26 height 10
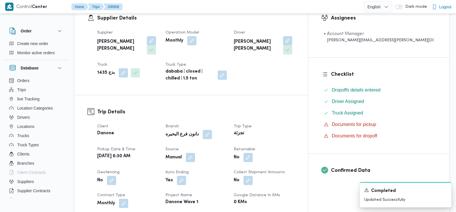
scroll to position [130, 0]
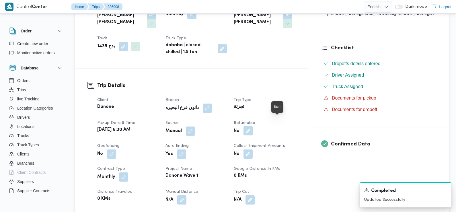
click at [253, 126] on button "button" at bounding box center [247, 130] width 9 height 9
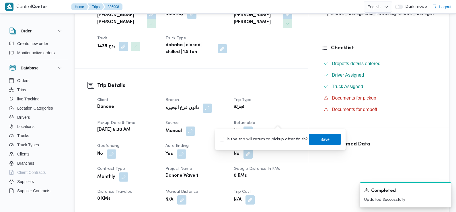
click at [265, 136] on label "Is the trip will return to pickup after finish?" at bounding box center [264, 139] width 88 height 7
checkbox input "true"
click at [323, 137] on span "Save" at bounding box center [324, 139] width 9 height 7
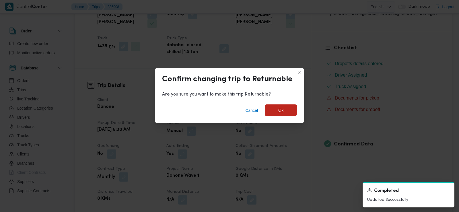
click at [284, 111] on span "Ok" at bounding box center [281, 109] width 32 height 11
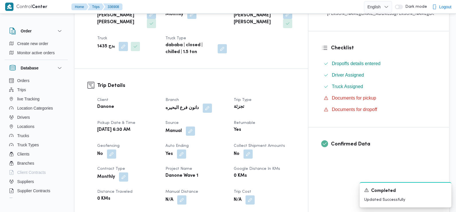
click at [299, 108] on div "Client Danone Branch دانون فرع البحيره Trip Type تجزئة Pickup date & time Sat, …" at bounding box center [196, 176] width 205 height 167
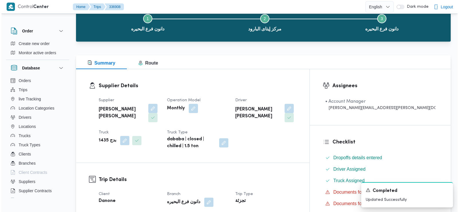
scroll to position [0, 0]
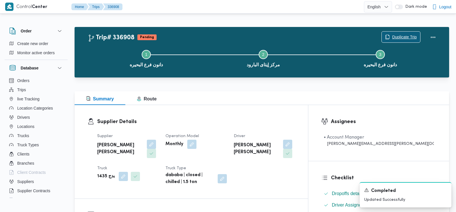
click at [410, 33] on span "Duplicate Trip" at bounding box center [401, 37] width 38 height 11
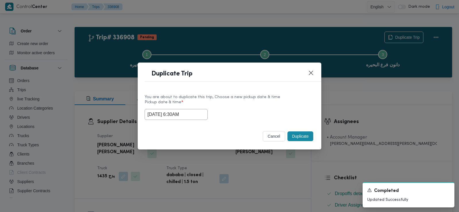
click at [183, 119] on input "13/09/2025 6:30AM" at bounding box center [176, 114] width 63 height 11
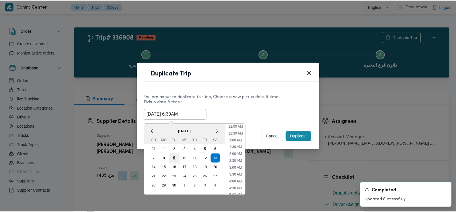
scroll to position [57, 0]
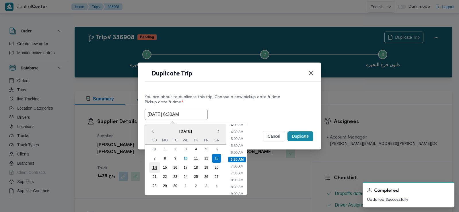
click at [154, 168] on div "14" at bounding box center [154, 167] width 11 height 11
type input "14/09/2025 6:30AM"
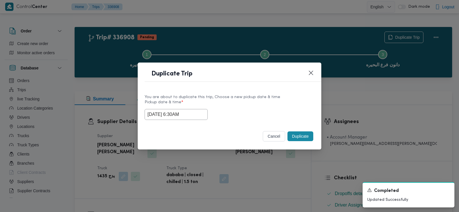
click at [243, 110] on div "14/09/2025 6:30AM" at bounding box center [230, 114] width 170 height 11
click at [297, 134] on button "Duplicate" at bounding box center [300, 136] width 26 height 10
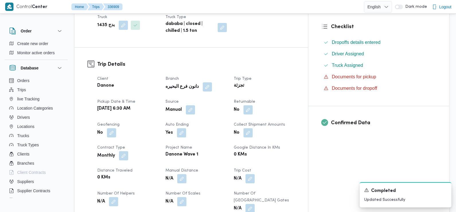
scroll to position [178, 0]
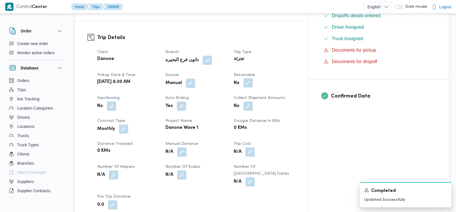
click at [253, 78] on button "button" at bounding box center [247, 82] width 9 height 9
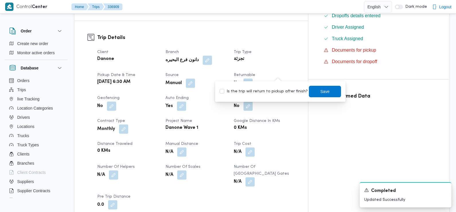
click at [278, 90] on label "Is the trip will return to pickup after finish?" at bounding box center [264, 91] width 88 height 7
checkbox input "true"
click at [313, 93] on span "Save" at bounding box center [325, 90] width 32 height 11
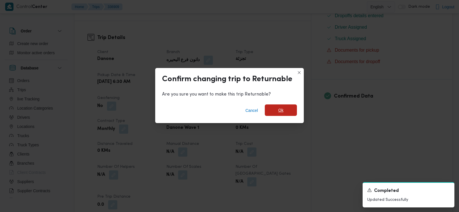
click at [274, 108] on span "Ok" at bounding box center [281, 109] width 32 height 11
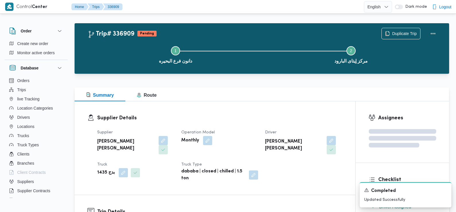
scroll to position [0, 0]
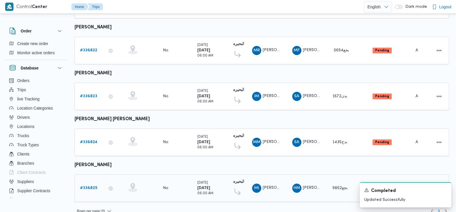
scroll to position [482, 0]
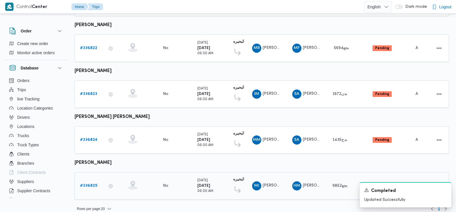
click at [89, 184] on b "# 336825" at bounding box center [88, 186] width 17 height 4
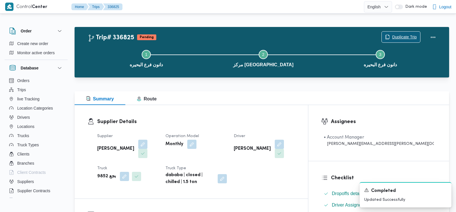
click at [393, 38] on span "Duplicate Trip" at bounding box center [404, 37] width 25 height 7
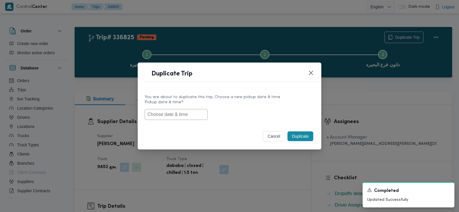
click at [185, 113] on input "text" at bounding box center [176, 114] width 63 height 11
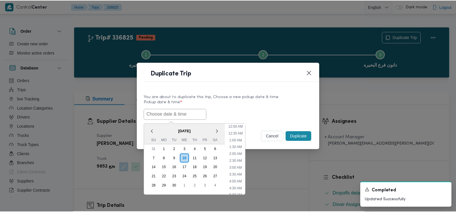
scroll to position [153, 0]
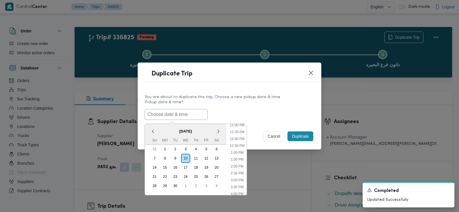
paste input "13/09/2025 6:30AM"
type input "13/09/2025 6:30AM"
click at [245, 108] on label "Pickup date & time *" at bounding box center [230, 104] width 170 height 9
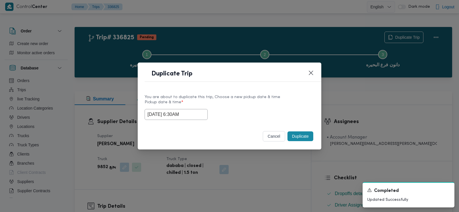
click at [304, 137] on button "Duplicate" at bounding box center [300, 136] width 26 height 10
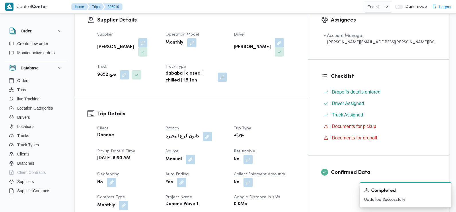
scroll to position [105, 0]
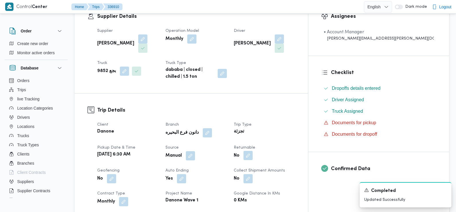
click at [253, 155] on button "button" at bounding box center [247, 155] width 9 height 9
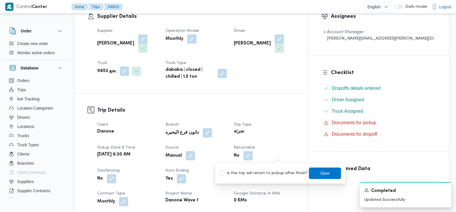
click at [274, 175] on label "Is the trip will return to pickup after finish?" at bounding box center [264, 173] width 88 height 7
checkbox input "true"
click at [310, 175] on span "Save" at bounding box center [325, 172] width 32 height 11
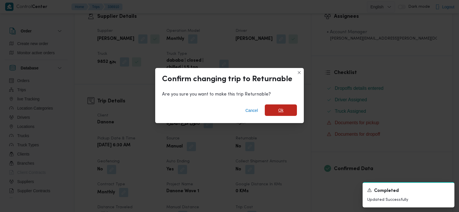
click at [286, 112] on span "Ok" at bounding box center [281, 109] width 32 height 11
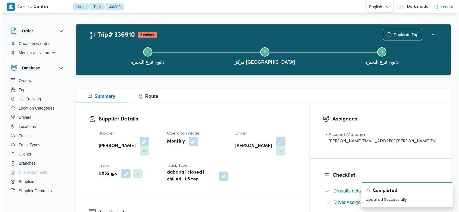
scroll to position [0, 0]
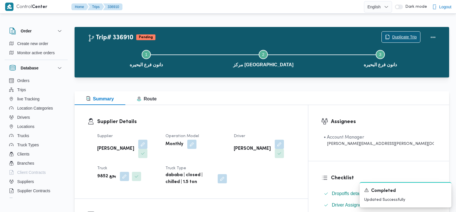
click at [409, 33] on span "Duplicate Trip" at bounding box center [401, 37] width 38 height 11
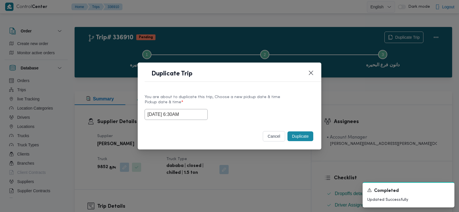
click at [164, 116] on input "13/09/2025 6:30AM" at bounding box center [176, 114] width 63 height 11
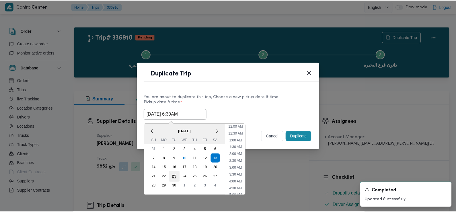
scroll to position [57, 0]
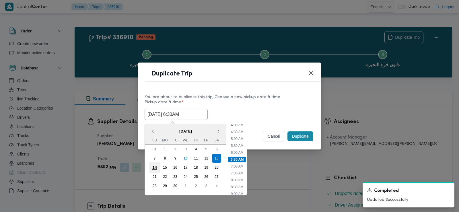
click at [157, 166] on div "14" at bounding box center [154, 167] width 11 height 11
type input "14/09/2025 6:30AM"
click at [281, 113] on div "14/09/2025 6:30AM < September 2025 > Su Mo Tu We Th Fr Sa 31 1 2 3 4 5 6 7 8 9 …" at bounding box center [230, 114] width 170 height 11
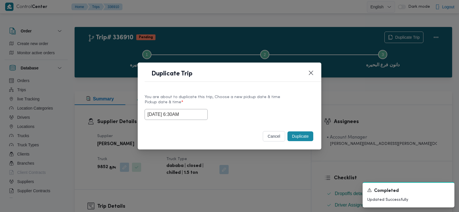
click at [298, 137] on button "Duplicate" at bounding box center [300, 136] width 26 height 10
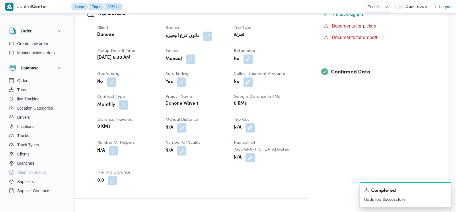
scroll to position [203, 0]
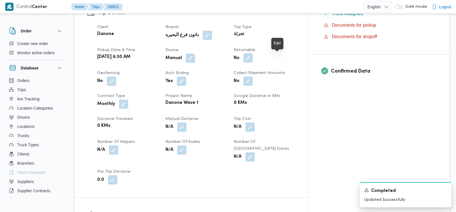
click at [253, 60] on button "button" at bounding box center [247, 57] width 9 height 9
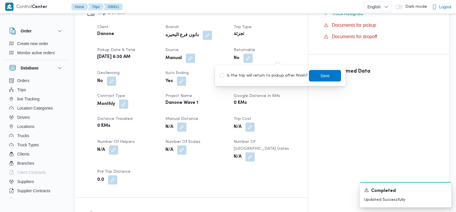
click at [279, 75] on label "Is the trip will return to pickup after finish?" at bounding box center [264, 75] width 88 height 7
checkbox input "true"
click at [315, 72] on span "Save" at bounding box center [325, 75] width 32 height 11
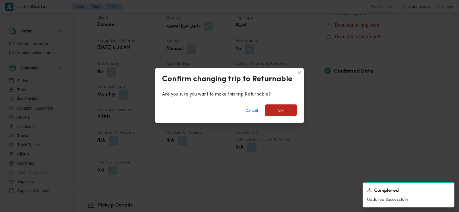
click at [280, 108] on span "Ok" at bounding box center [280, 110] width 5 height 7
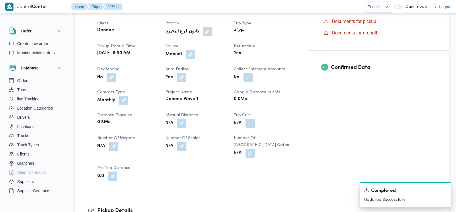
scroll to position [0, 0]
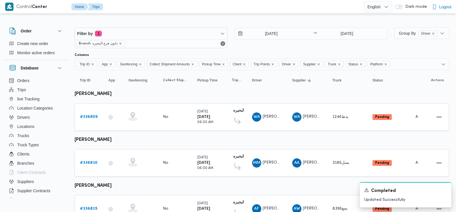
click at [310, 40] on div "11/9/2025 → 11/9/2025" at bounding box center [310, 38] width 153 height 21
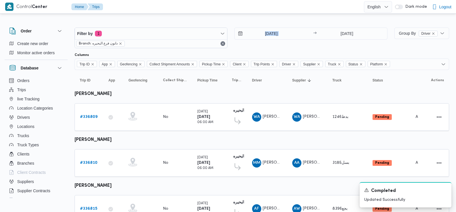
click at [310, 40] on div "11/9/2025 → 11/9/2025" at bounding box center [310, 38] width 153 height 21
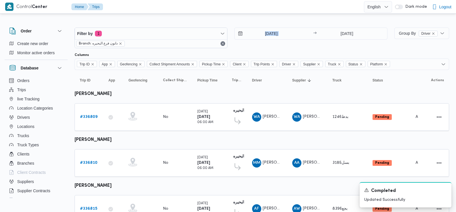
click at [310, 40] on div "11/9/2025 → 11/9/2025" at bounding box center [310, 38] width 153 height 21
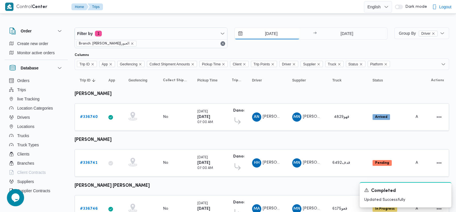
click at [272, 30] on input "[DATE]" at bounding box center [267, 33] width 65 height 11
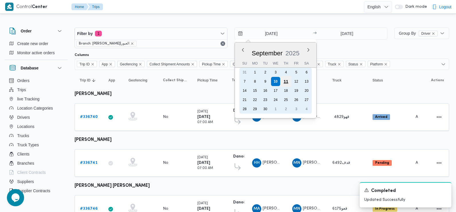
click at [287, 83] on div "11" at bounding box center [285, 81] width 11 height 11
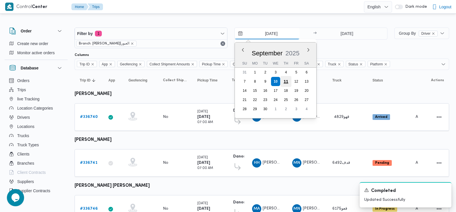
type input "[DATE]"
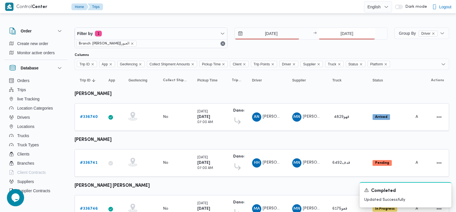
click at [350, 32] on input "[DATE]" at bounding box center [346, 33] width 57 height 11
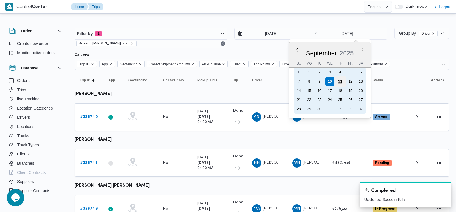
click at [339, 82] on div "11" at bounding box center [340, 81] width 11 height 11
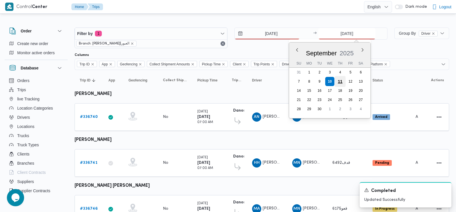
type input "[DATE]"
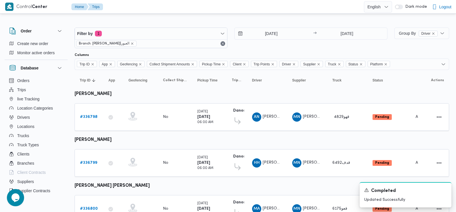
click at [331, 44] on div "[DATE] → [DATE]" at bounding box center [310, 38] width 153 height 21
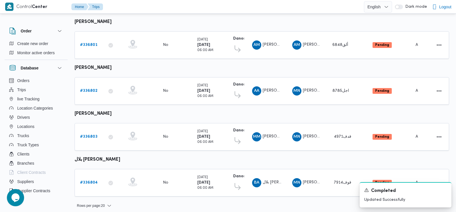
scroll to position [210, 0]
click at [443, 190] on icon "Dismiss toast" at bounding box center [444, 189] width 5 height 5
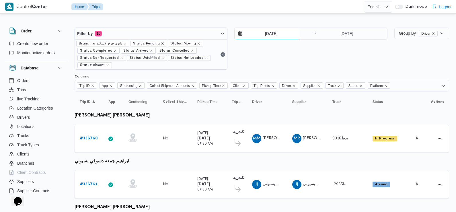
click at [272, 32] on input "[DATE]" at bounding box center [267, 33] width 65 height 11
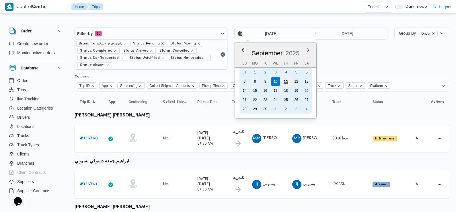
click at [285, 80] on div "11" at bounding box center [285, 81] width 11 height 11
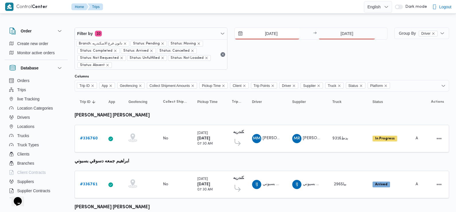
type input "[DATE]"
click at [348, 37] on input "[DATE]" at bounding box center [346, 33] width 57 height 11
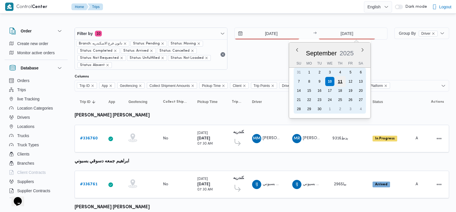
click at [341, 83] on div "11" at bounding box center [340, 81] width 11 height 11
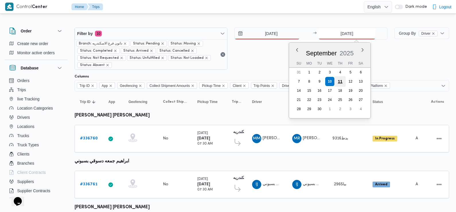
type input "11/9/2025"
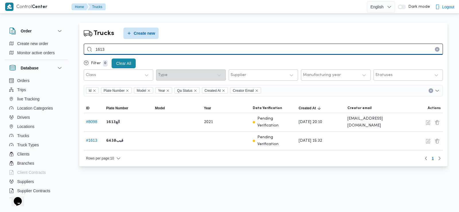
click at [104, 52] on input "1613" at bounding box center [263, 49] width 359 height 11
click at [104, 52] on input "search" at bounding box center [263, 49] width 359 height 11
type input "1329"
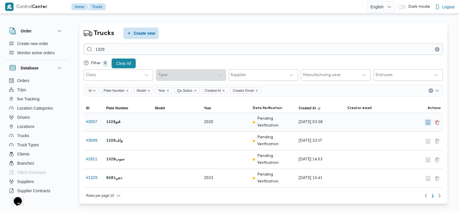
click at [430, 122] on button "button" at bounding box center [427, 122] width 7 height 7
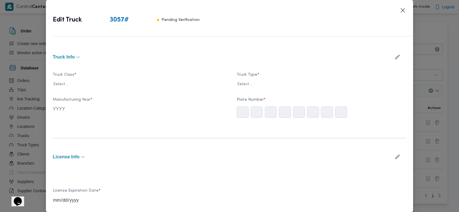
type input "2020"
type input "2028-11-22"
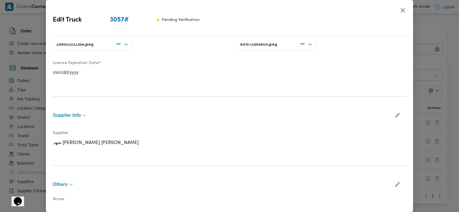
scroll to position [210, 0]
click at [394, 114] on icon "button" at bounding box center [397, 114] width 6 height 6
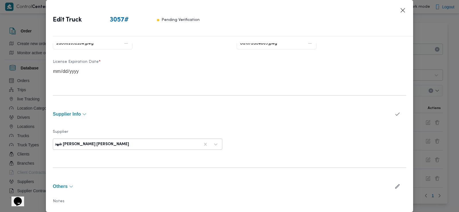
click at [179, 145] on div at bounding box center [164, 144] width 69 height 6
click at [100, 145] on div "شهد مصطفي احمد عبدة عباس حمودة" at bounding box center [92, 144] width 74 height 5
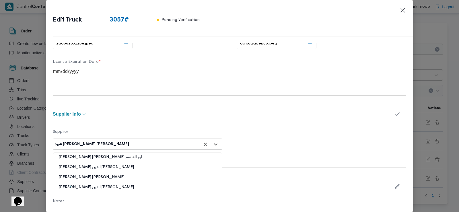
click at [100, 145] on div "شهد مصطفي احمد عبدة عباس حمودة" at bounding box center [92, 144] width 74 height 5
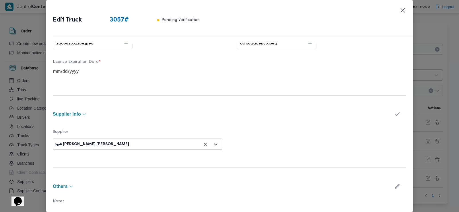
click at [100, 145] on div "شهد مصطفي احمد عبدة عباس حمودة" at bounding box center [92, 144] width 74 height 5
type input "f"
type input "ا"
type input "باشا"
click at [104, 168] on div "ابراهيم رمضان ابراهيم عثمان ابوباشا" at bounding box center [137, 169] width 169 height 10
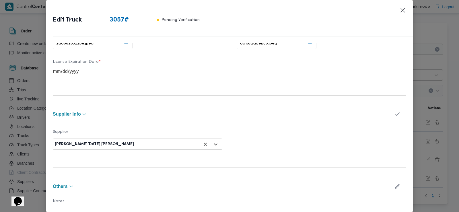
click at [394, 113] on icon "button" at bounding box center [397, 114] width 6 height 6
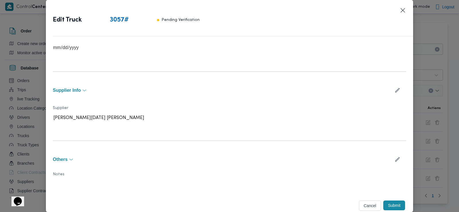
click at [390, 203] on button "Submit" at bounding box center [394, 205] width 22 height 10
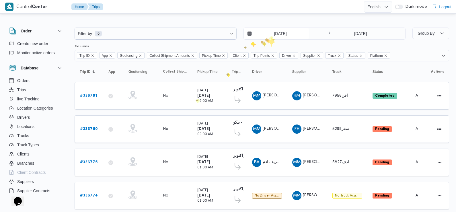
click at [269, 36] on input "[DATE]" at bounding box center [276, 33] width 65 height 11
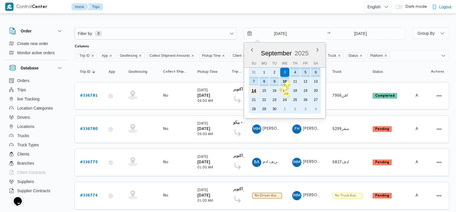
click at [252, 90] on div "14" at bounding box center [253, 90] width 11 height 11
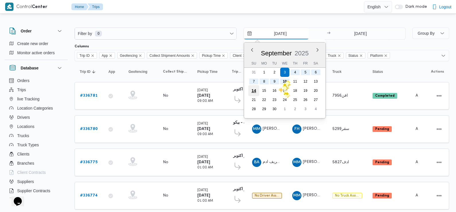
type input "[DATE]"
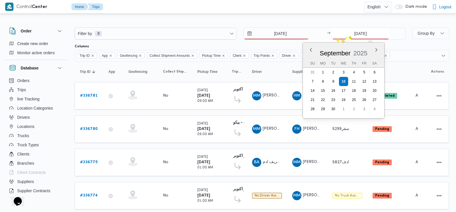
click at [349, 36] on input "[DATE]" at bounding box center [360, 33] width 57 height 11
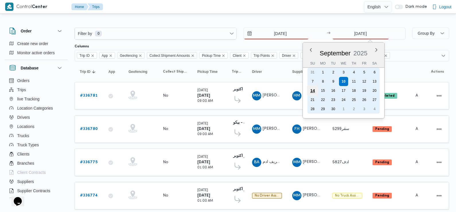
click at [315, 91] on div "14" at bounding box center [312, 90] width 11 height 11
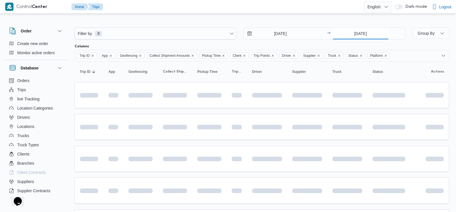
type input "[DATE]"
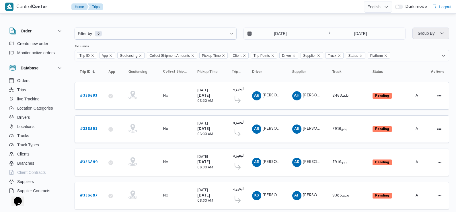
click at [431, 33] on span "Group By" at bounding box center [426, 33] width 17 height 5
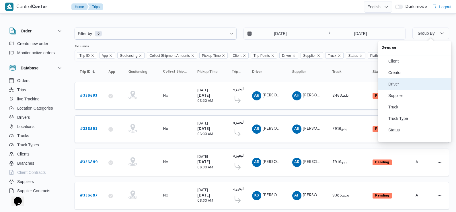
click at [398, 84] on span "Driver" at bounding box center [418, 84] width 60 height 5
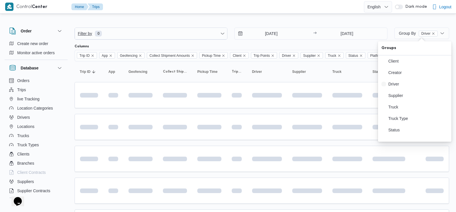
click at [195, 31] on span "Filter by 0" at bounding box center [151, 33] width 152 height 11
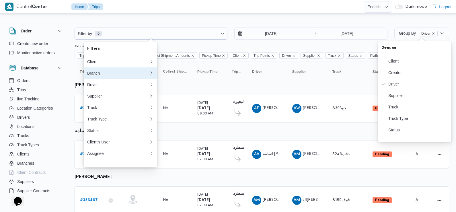
click at [108, 75] on div "Branch" at bounding box center [118, 73] width 62 height 5
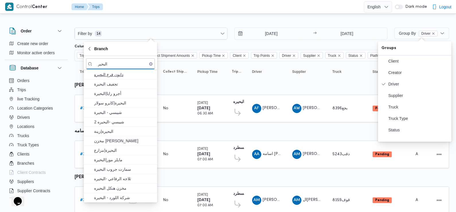
type input "البحير"
click at [127, 75] on span "دانون فرع البحيره" at bounding box center [124, 74] width 60 height 7
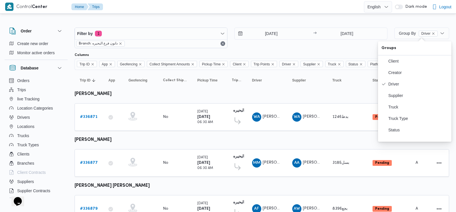
click at [243, 47] on div "14/9/2025 → 14/9/2025" at bounding box center [310, 38] width 153 height 21
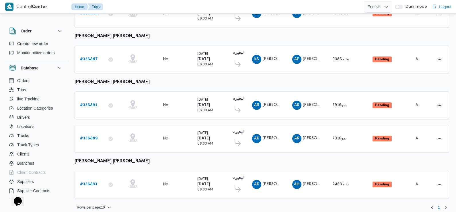
scroll to position [243, 0]
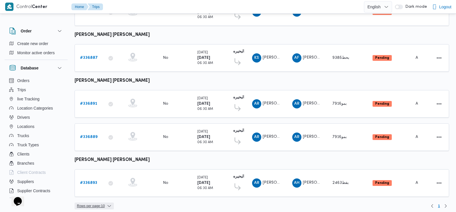
click at [106, 202] on span "Rows per page : 10" at bounding box center [94, 205] width 39 height 7
click at [106, 184] on button "20 rows" at bounding box center [98, 187] width 32 height 11
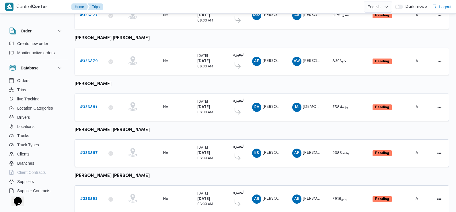
scroll to position [243, 0]
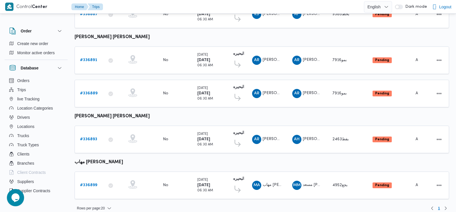
scroll to position [288, 0]
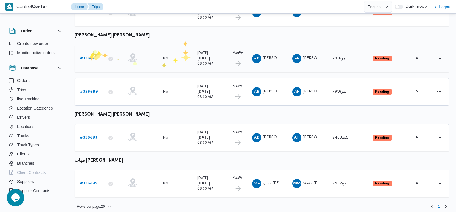
click at [89, 56] on b "# 336891" at bounding box center [88, 58] width 17 height 4
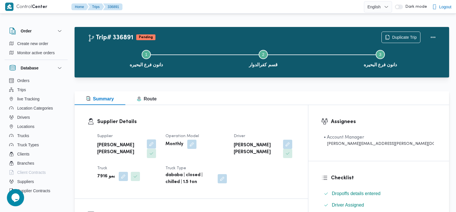
click at [156, 143] on button "button" at bounding box center [151, 143] width 9 height 9
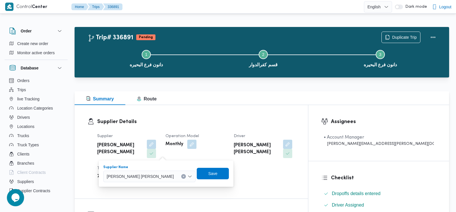
click at [143, 177] on span "[PERSON_NAME] [PERSON_NAME]" at bounding box center [140, 176] width 67 height 6
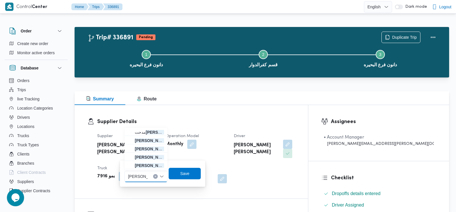
type input "[PERSON_NAME]"
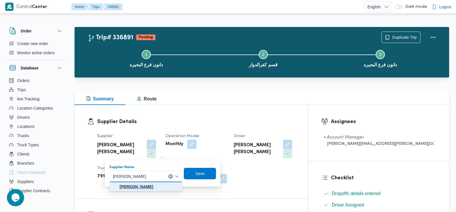
click at [149, 186] on mark "[PERSON_NAME]" at bounding box center [137, 186] width 34 height 5
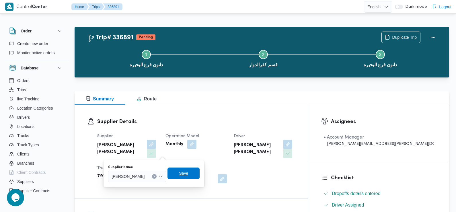
click at [188, 174] on span "Save" at bounding box center [183, 173] width 9 height 7
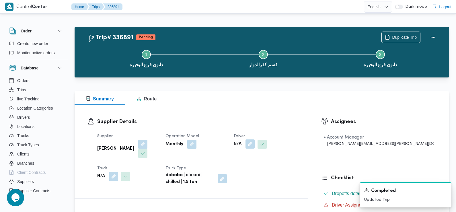
click at [255, 144] on button "button" at bounding box center [249, 143] width 9 height 9
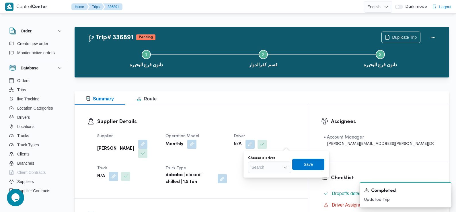
click at [275, 164] on div "Search" at bounding box center [269, 166] width 43 height 11
click at [276, 193] on span "[PERSON_NAME] [PERSON_NAME]" at bounding box center [272, 194] width 29 height 7
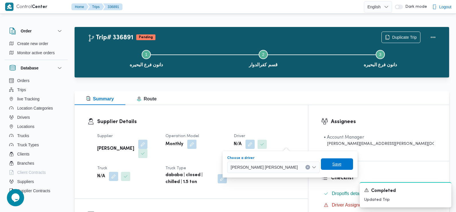
click at [324, 163] on span "Save" at bounding box center [337, 163] width 32 height 11
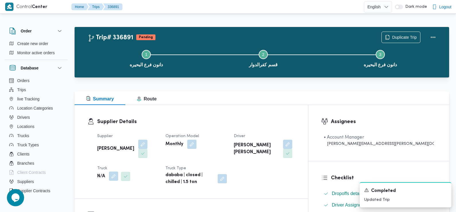
click at [111, 173] on button "button" at bounding box center [113, 175] width 9 height 9
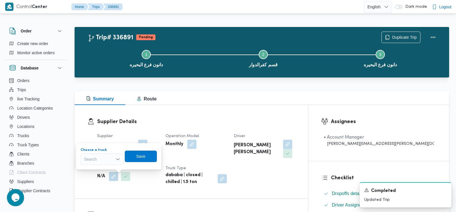
click at [105, 158] on div "Search" at bounding box center [102, 158] width 43 height 11
click at [103, 169] on span "بدن2316 | null" at bounding box center [105, 169] width 29 height 7
click at [146, 155] on span "Save" at bounding box center [143, 156] width 9 height 7
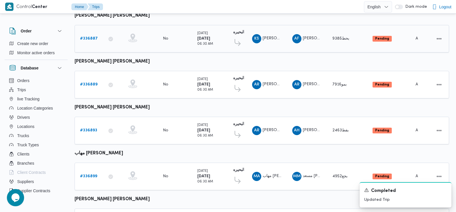
scroll to position [301, 0]
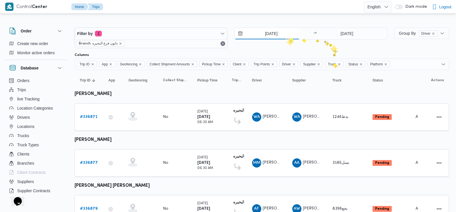
click at [285, 37] on input "14/9/2025" at bounding box center [267, 33] width 65 height 11
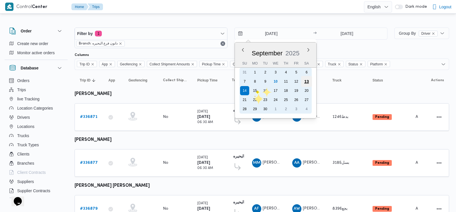
click at [309, 82] on div "13" at bounding box center [306, 81] width 11 height 11
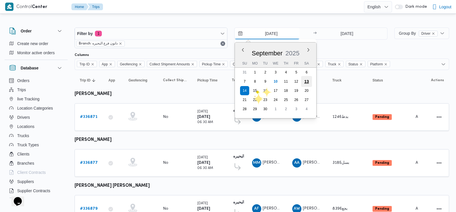
type input "13/9/2025"
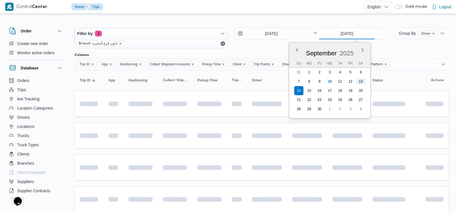
click at [351, 33] on input "14/9/2025" at bounding box center [346, 33] width 57 height 11
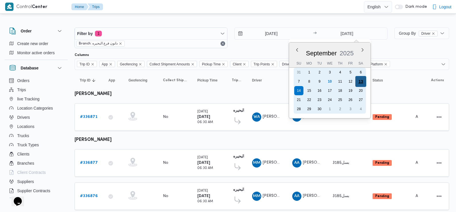
click at [361, 79] on div "13" at bounding box center [360, 81] width 11 height 11
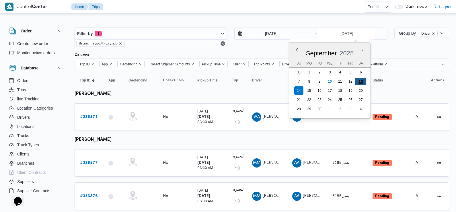
type input "13/9/2025"
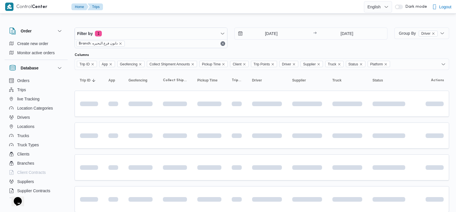
click at [320, 48] on div "13/9/2025 → 13/9/2025" at bounding box center [310, 38] width 153 height 21
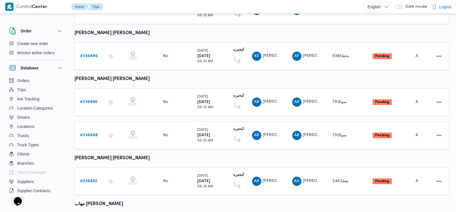
scroll to position [242, 0]
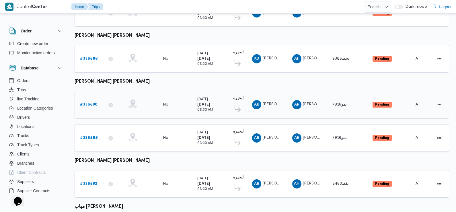
click at [90, 103] on b "# 336890" at bounding box center [88, 105] width 17 height 4
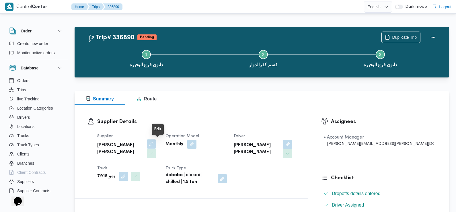
click at [156, 144] on button "button" at bounding box center [151, 143] width 9 height 9
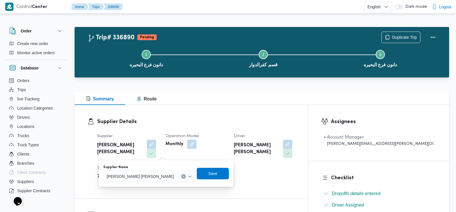
click at [149, 176] on span "عمرو رجب عبدالمنعم محمد الشرقاوي" at bounding box center [140, 176] width 67 height 6
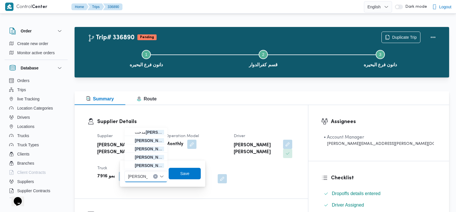
type input "محمد سعيد عبدالصمد الجمسي"
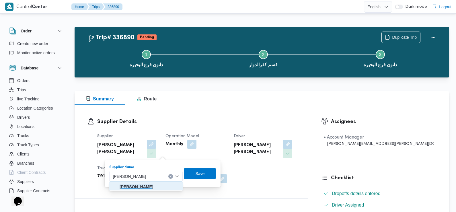
click at [153, 188] on mark "محمد سعيد عبدالصمد الجمسي" at bounding box center [137, 186] width 34 height 5
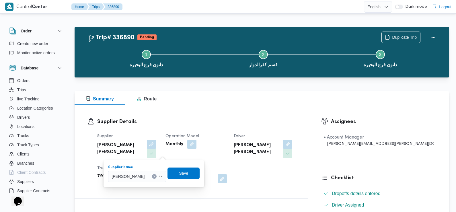
click at [188, 175] on span "Save" at bounding box center [183, 173] width 9 height 7
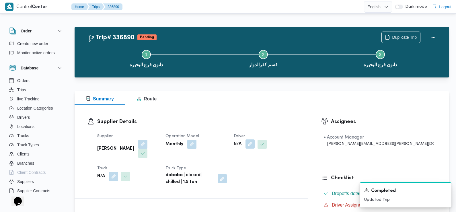
click at [255, 142] on button "button" at bounding box center [249, 143] width 9 height 9
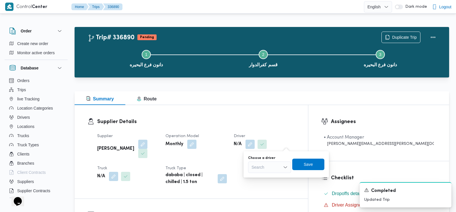
click at [276, 164] on div "Search" at bounding box center [269, 166] width 43 height 11
click at [280, 194] on span "احمد محمد سعيد عبدالصمد الجمسي" at bounding box center [272, 194] width 29 height 7
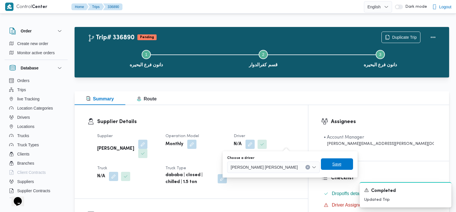
click at [327, 159] on span "Save" at bounding box center [337, 163] width 32 height 11
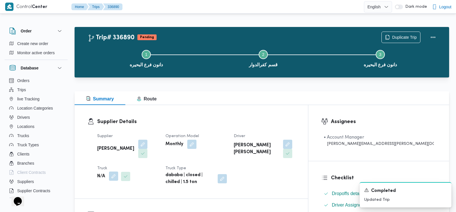
click at [115, 178] on button "button" at bounding box center [113, 175] width 9 height 9
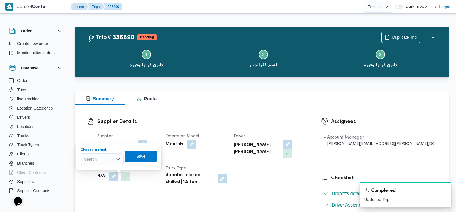
click at [109, 161] on div "Search" at bounding box center [102, 158] width 43 height 11
click at [110, 169] on span "بدن2316 | null" at bounding box center [105, 169] width 29 height 7
click at [149, 153] on span "Save" at bounding box center [144, 155] width 32 height 11
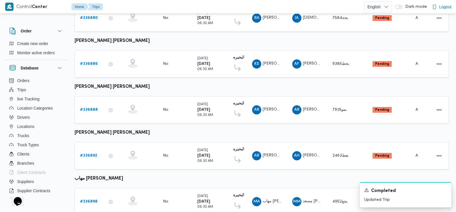
scroll to position [379, 0]
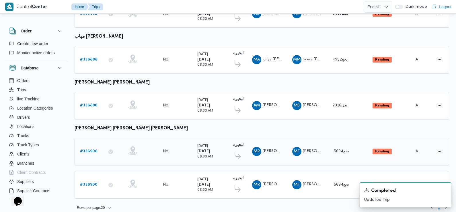
click at [91, 149] on b "# 336906" at bounding box center [88, 151] width 17 height 4
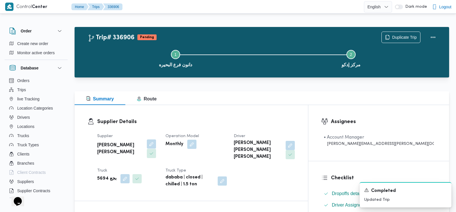
click at [147, 145] on button "button" at bounding box center [151, 143] width 9 height 9
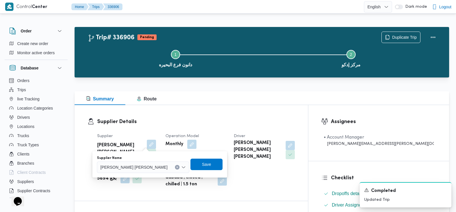
click at [134, 165] on span "محمد فوزي احمد خطاب" at bounding box center [133, 167] width 67 height 6
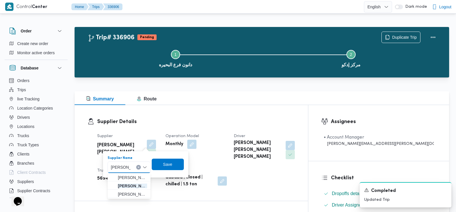
type input "صلاح عطيه جاب الله محمد"
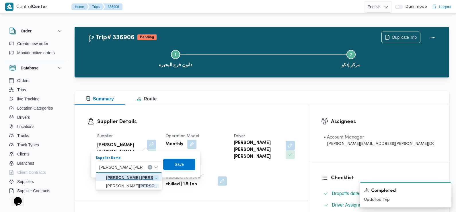
click at [132, 176] on mark "صلاح عطيه جاب الله محمد" at bounding box center [140, 177] width 69 height 5
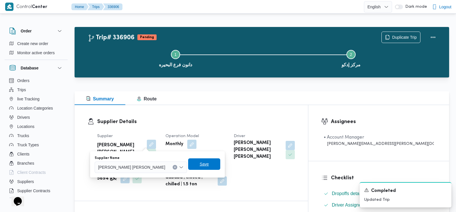
click at [200, 163] on span "Save" at bounding box center [204, 164] width 9 height 7
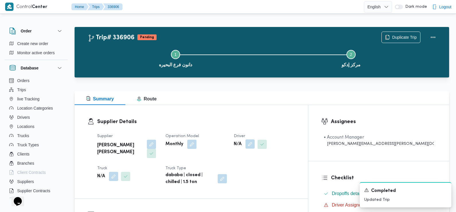
click at [255, 146] on button "button" at bounding box center [249, 143] width 9 height 9
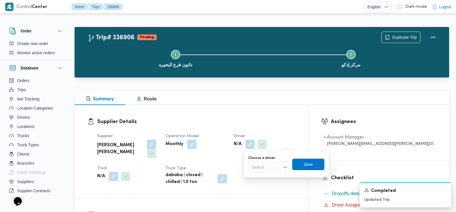
click at [272, 167] on div "Search" at bounding box center [269, 166] width 43 height 11
type input "ابراهيم"
click at [271, 184] on span "ابراهيم مصطفي ابراهيم سيد احمد" at bounding box center [272, 185] width 29 height 7
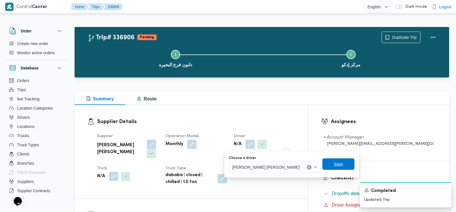
click at [322, 167] on span "Save" at bounding box center [338, 163] width 32 height 11
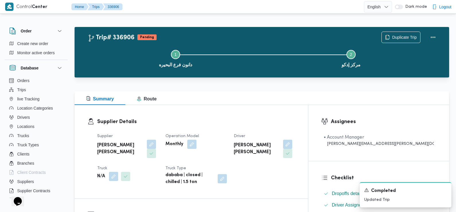
click at [117, 165] on dt "Truck" at bounding box center [127, 168] width 61 height 7
click at [115, 171] on button "button" at bounding box center [113, 175] width 9 height 9
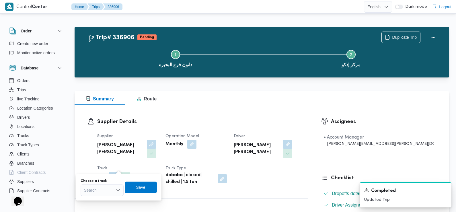
click at [107, 189] on div "Search" at bounding box center [102, 189] width 43 height 11
type input "1672"
click at [96, 199] on mark "1672" at bounding box center [95, 200] width 9 height 5
click at [145, 189] on span "Save" at bounding box center [143, 187] width 9 height 7
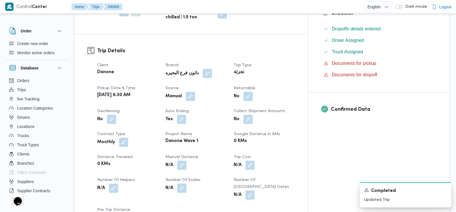
scroll to position [170, 0]
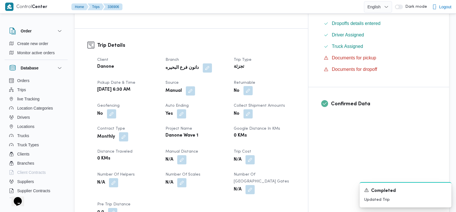
click at [253, 86] on button "button" at bounding box center [247, 90] width 9 height 9
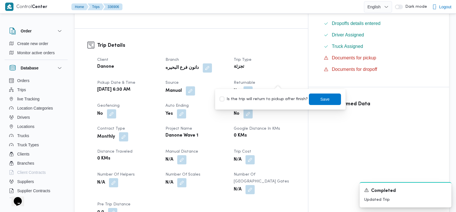
click at [277, 102] on label "Is the trip will return to pickup after finish?" at bounding box center [264, 99] width 88 height 7
checkbox input "true"
click at [320, 100] on span "Save" at bounding box center [324, 99] width 9 height 7
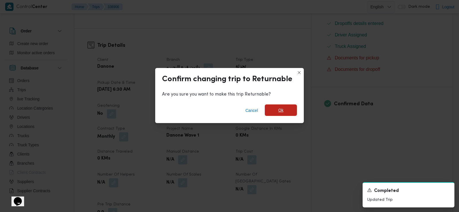
click at [278, 111] on span "Ok" at bounding box center [280, 110] width 5 height 7
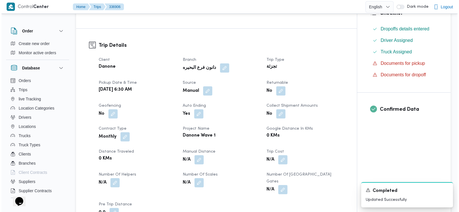
scroll to position [0, 0]
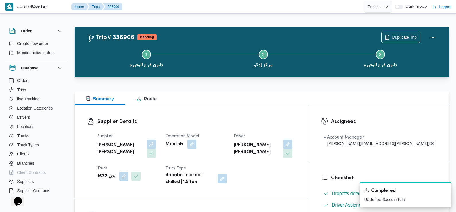
click at [399, 40] on div "Step 1 is incomplete 1 دانون فرع البحيره Step 2 is incomplete 2 مركز إدكو Step …" at bounding box center [263, 58] width 358 height 37
click at [396, 38] on span "Duplicate Trip" at bounding box center [404, 37] width 25 height 7
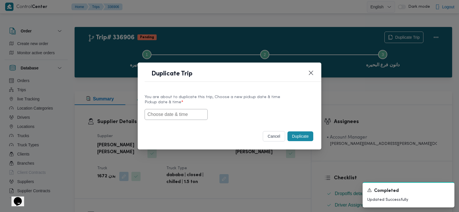
click at [176, 112] on input "text" at bounding box center [176, 114] width 63 height 11
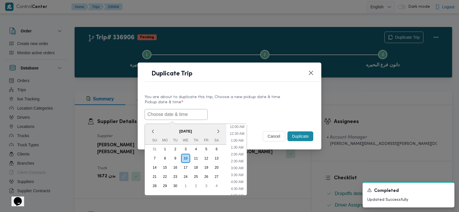
scroll to position [153, 0]
paste input "13/09/2025 6:30AM"
click at [152, 169] on div "14" at bounding box center [154, 167] width 11 height 11
type input "14/09/2025 6:30AM"
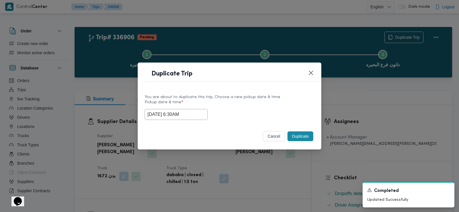
click at [267, 112] on div "14/09/2025 6:30AM" at bounding box center [230, 114] width 170 height 11
click at [297, 141] on button "Duplicate" at bounding box center [300, 136] width 26 height 10
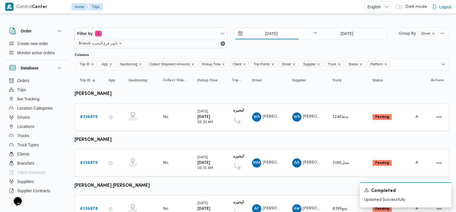
click at [275, 35] on input "13/9/2025" at bounding box center [267, 33] width 65 height 11
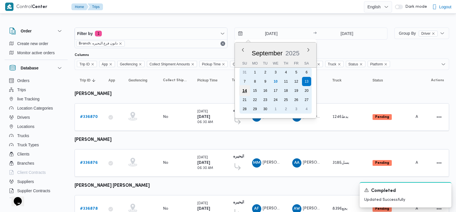
click at [247, 91] on div "14" at bounding box center [244, 90] width 11 height 11
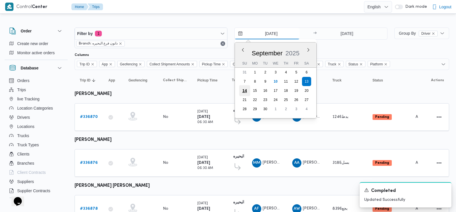
type input "14/9/2025"
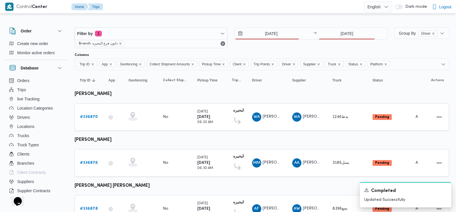
click at [340, 26] on div "Filter by 1 Branch: دانون فرع البحيره 14/9/2025 → 13/9/2025" at bounding box center [231, 38] width 320 height 28
click at [340, 33] on input "13/9/2025" at bounding box center [346, 33] width 57 height 11
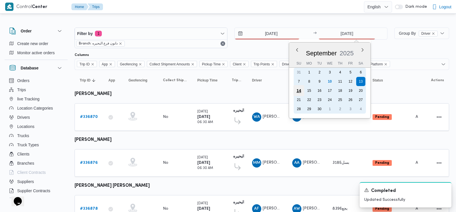
click at [301, 89] on div "14" at bounding box center [298, 90] width 11 height 11
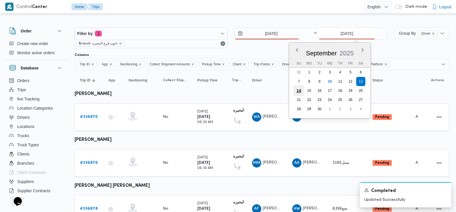
type input "14/9/2025"
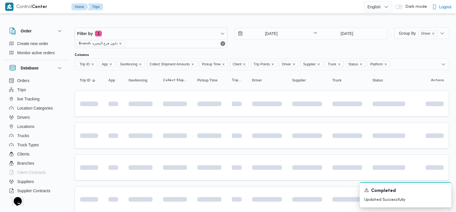
click at [266, 48] on div "Filter by 1 Branch: دانون فرع البحيره 14/9/2025 → 14/9/2025" at bounding box center [231, 38] width 320 height 28
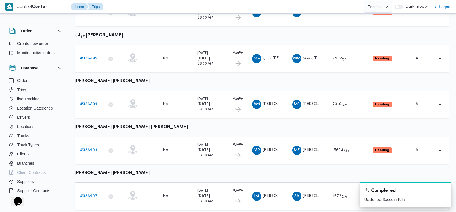
scroll to position [391, 0]
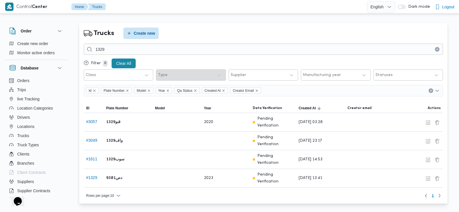
click at [459, 67] on div "Order Create new order Monitor active orders Database Orders Trips live Trackin…" at bounding box center [229, 115] width 459 height 194
drag, startPoint x: 459, startPoint y: 63, endPoint x: 432, endPoint y: 11, distance: 59.0
click at [432, 7] on div "Control Center Home Trucks English عربي Dark mode Logout Order Create new order…" at bounding box center [229, 106] width 459 height 212
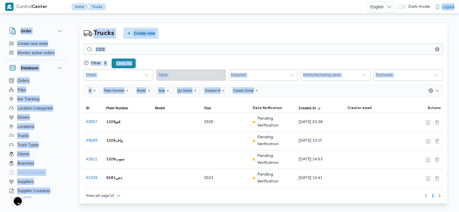
click at [432, 11] on div "English عربي Dark mode Logout" at bounding box center [412, 6] width 90 height 13
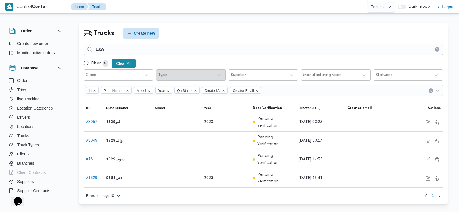
click at [459, 5] on div "Control Center Home Trucks English عربي Dark mode Logout" at bounding box center [229, 7] width 459 height 14
click at [458, 4] on div "Control Center Home Trucks English عربي Dark mode Logout" at bounding box center [229, 7] width 459 height 14
click at [459, 5] on div "Control Center Home Trucks English عربي Dark mode Logout" at bounding box center [229, 7] width 459 height 14
